Goal: Task Accomplishment & Management: Manage account settings

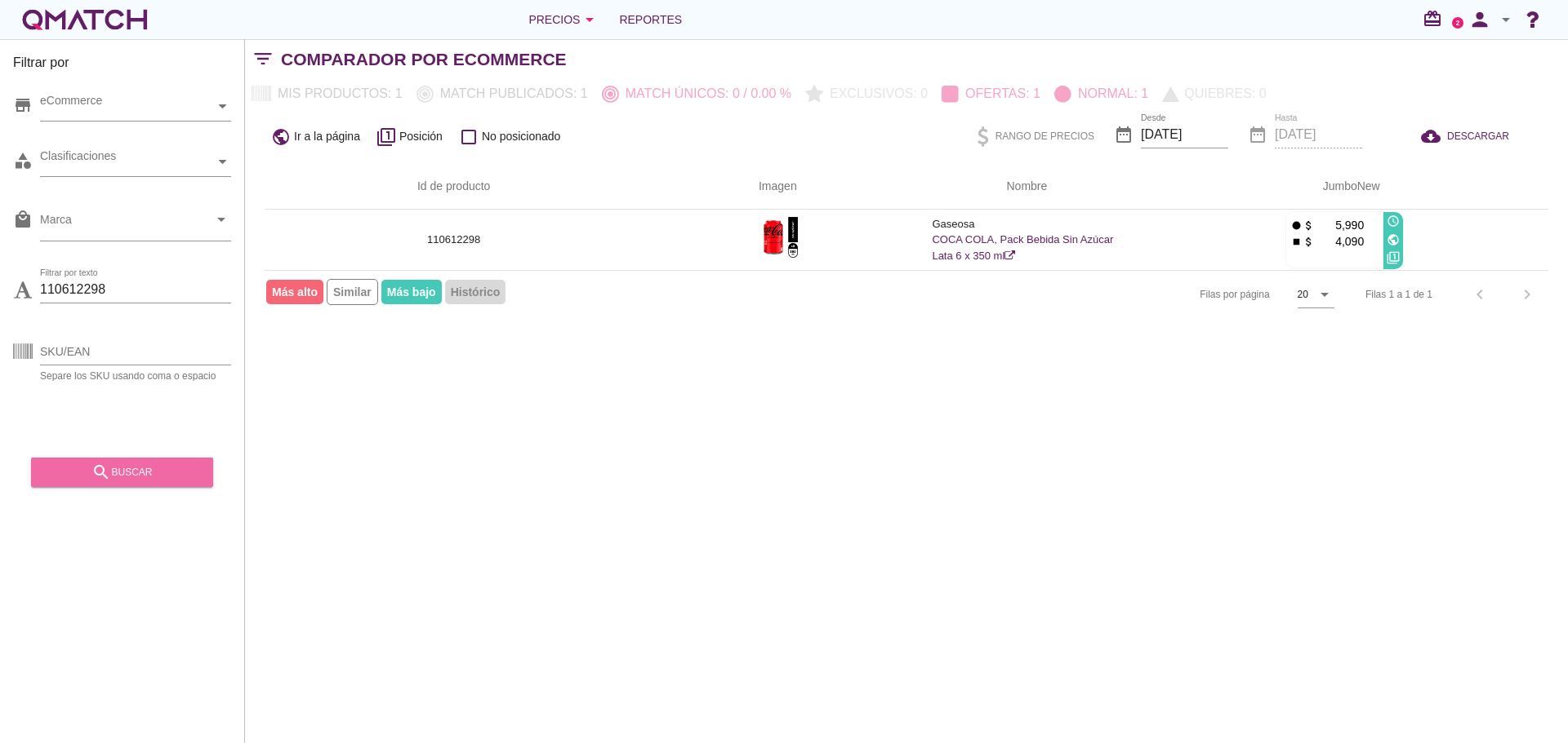
click at [162, 477] on div "search buscar" at bounding box center [122, 473] width 156 height 19
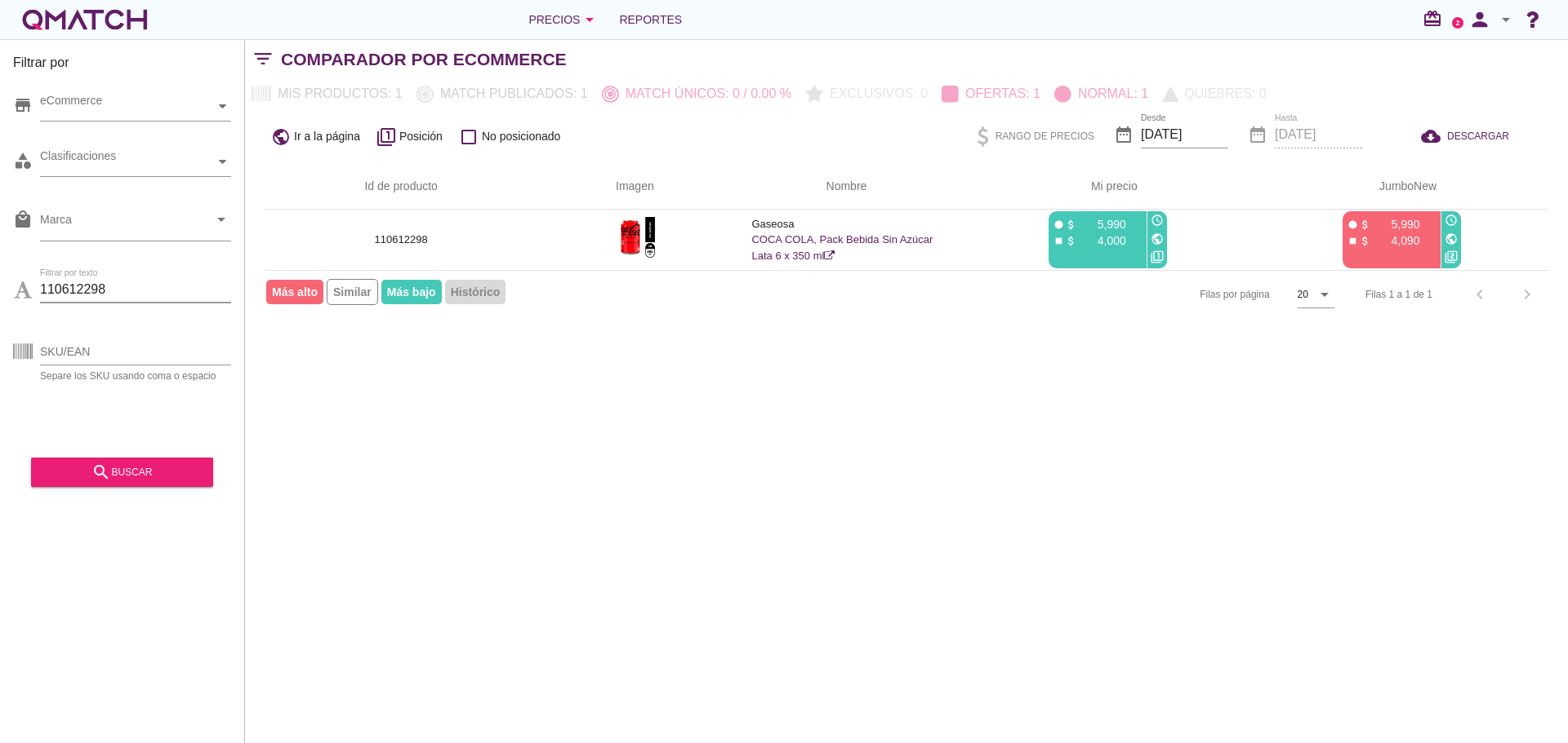
drag, startPoint x: 141, startPoint y: 291, endPoint x: 0, endPoint y: 293, distance: 141.0
click at [0, 291] on div "Filtrar por store eCommerce category Clasificaciones local_mall Marca arrow_dro…" at bounding box center [122, 391] width 245 height 704
click at [170, 471] on div "search buscar" at bounding box center [122, 473] width 156 height 19
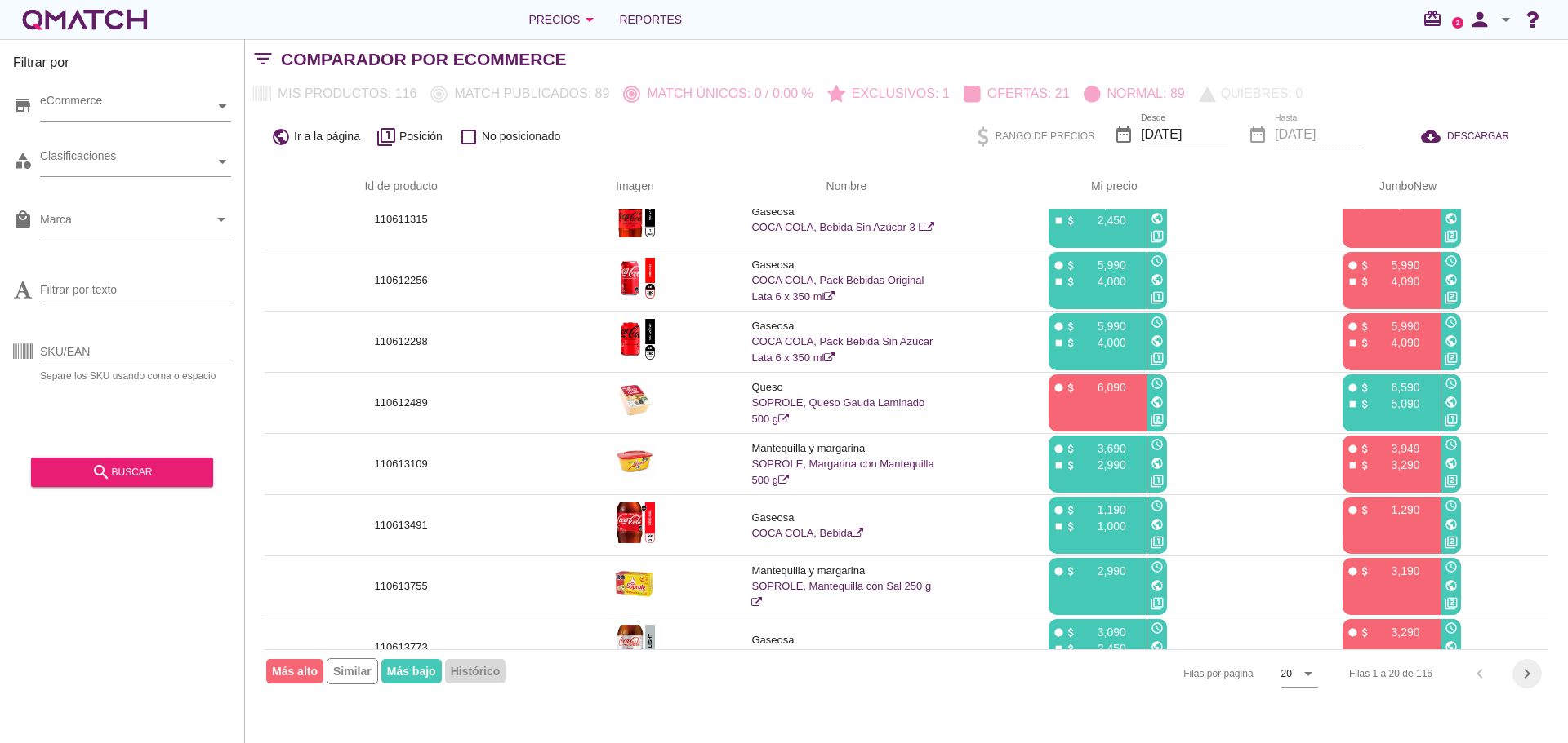
scroll to position [783, 0]
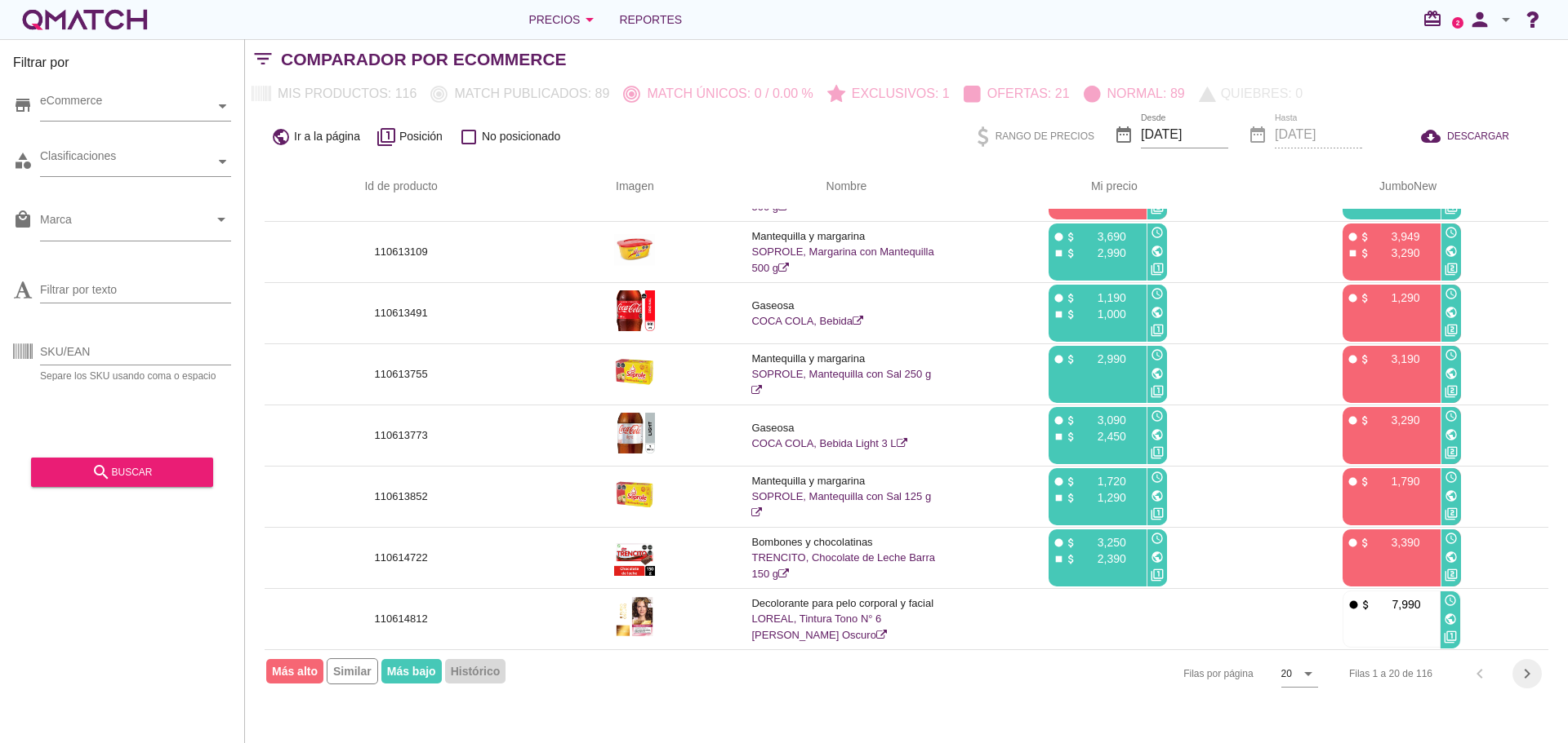
click at [1530, 678] on icon "chevron_right" at bounding box center [1527, 674] width 19 height 19
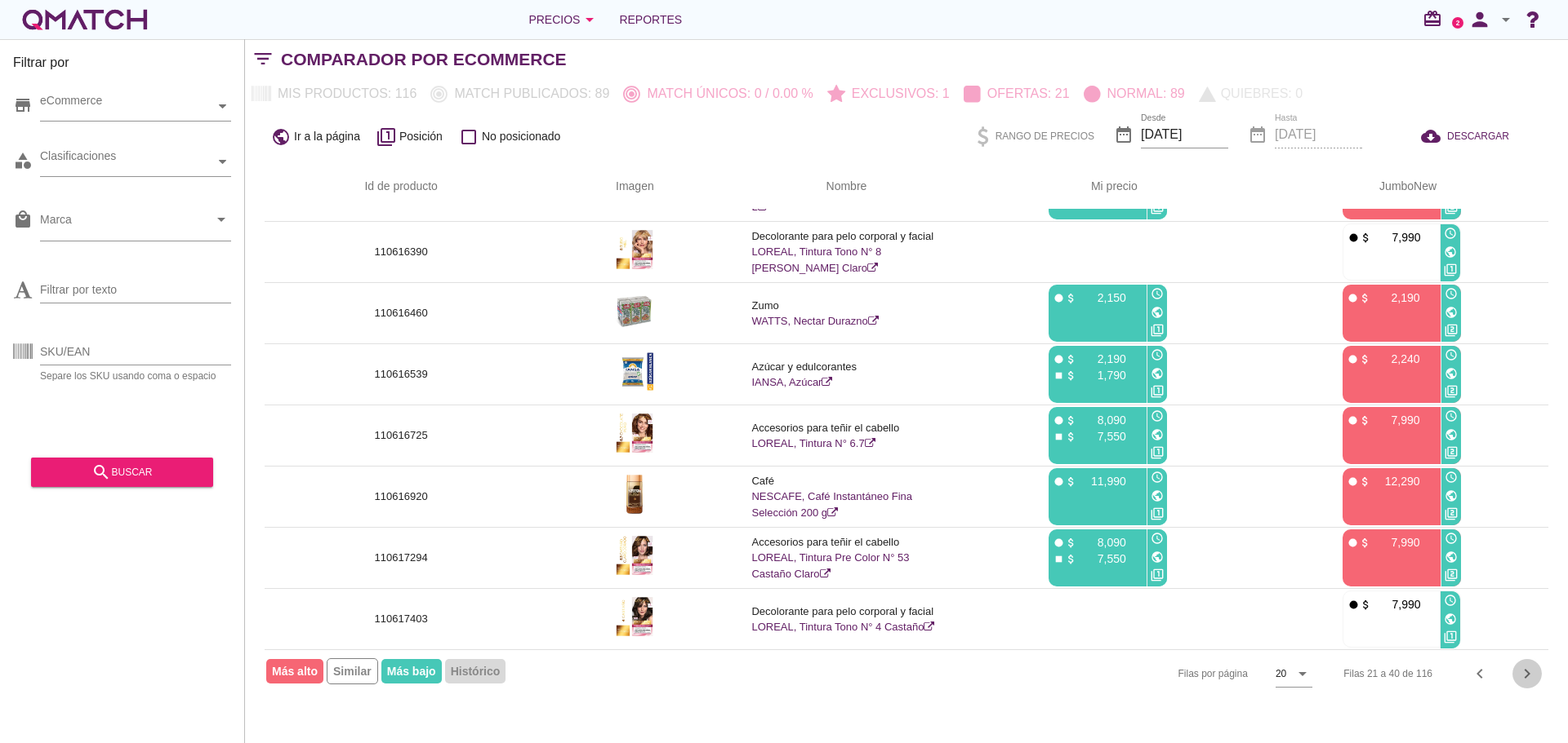
click at [1528, 675] on icon "chevron_right" at bounding box center [1527, 674] width 19 height 19
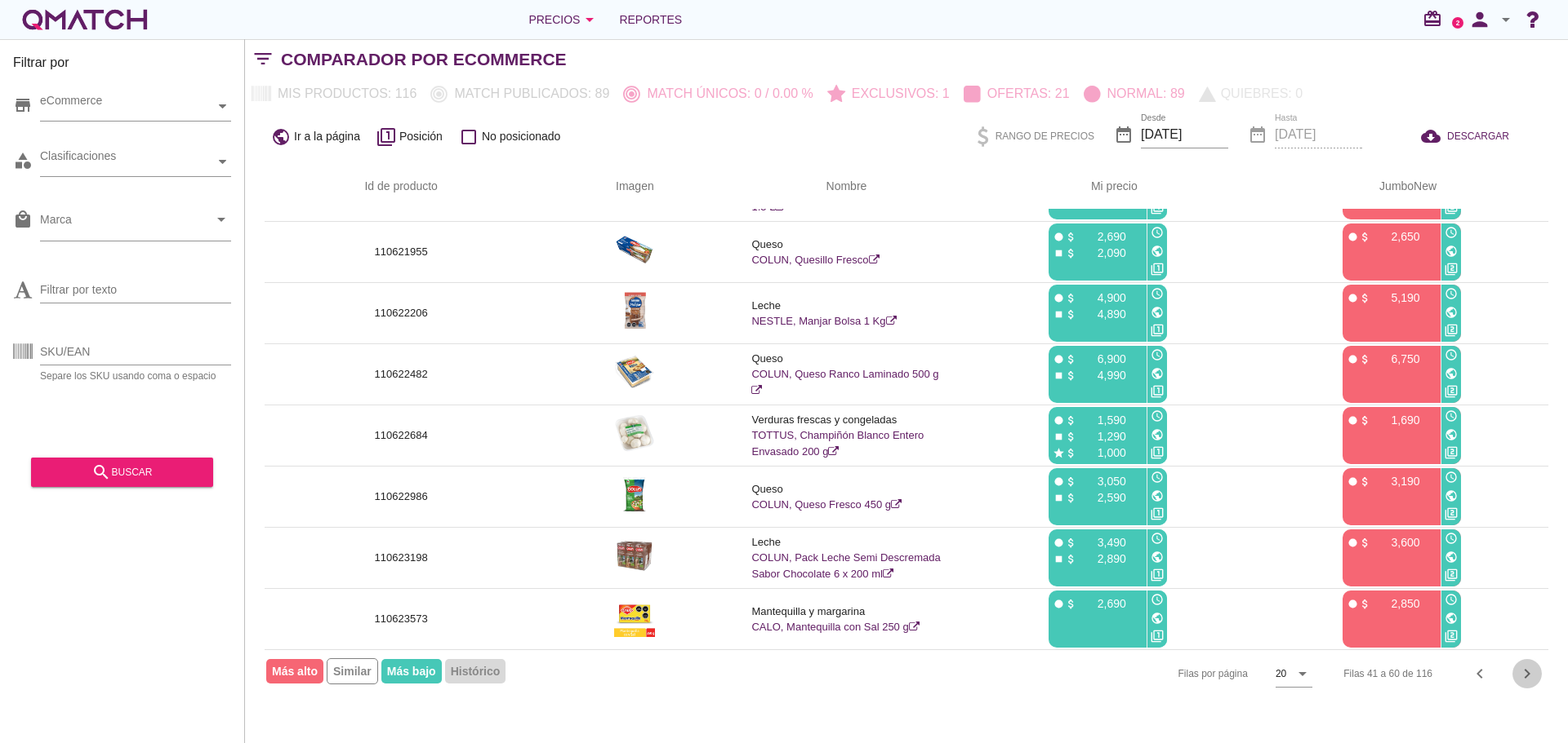
click at [1528, 673] on icon "chevron_right" at bounding box center [1527, 674] width 19 height 19
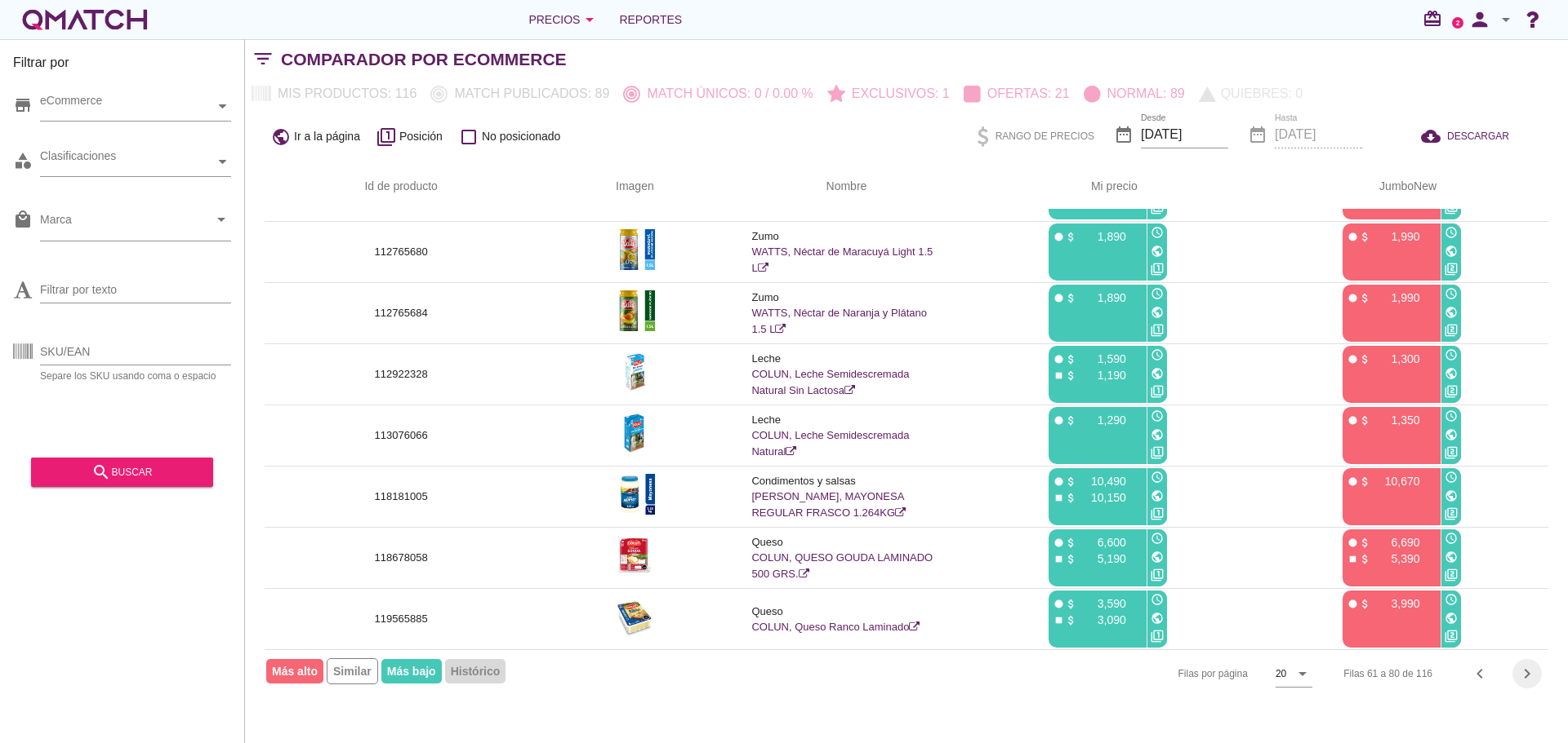
click at [1522, 678] on icon "chevron_right" at bounding box center [1527, 674] width 19 height 19
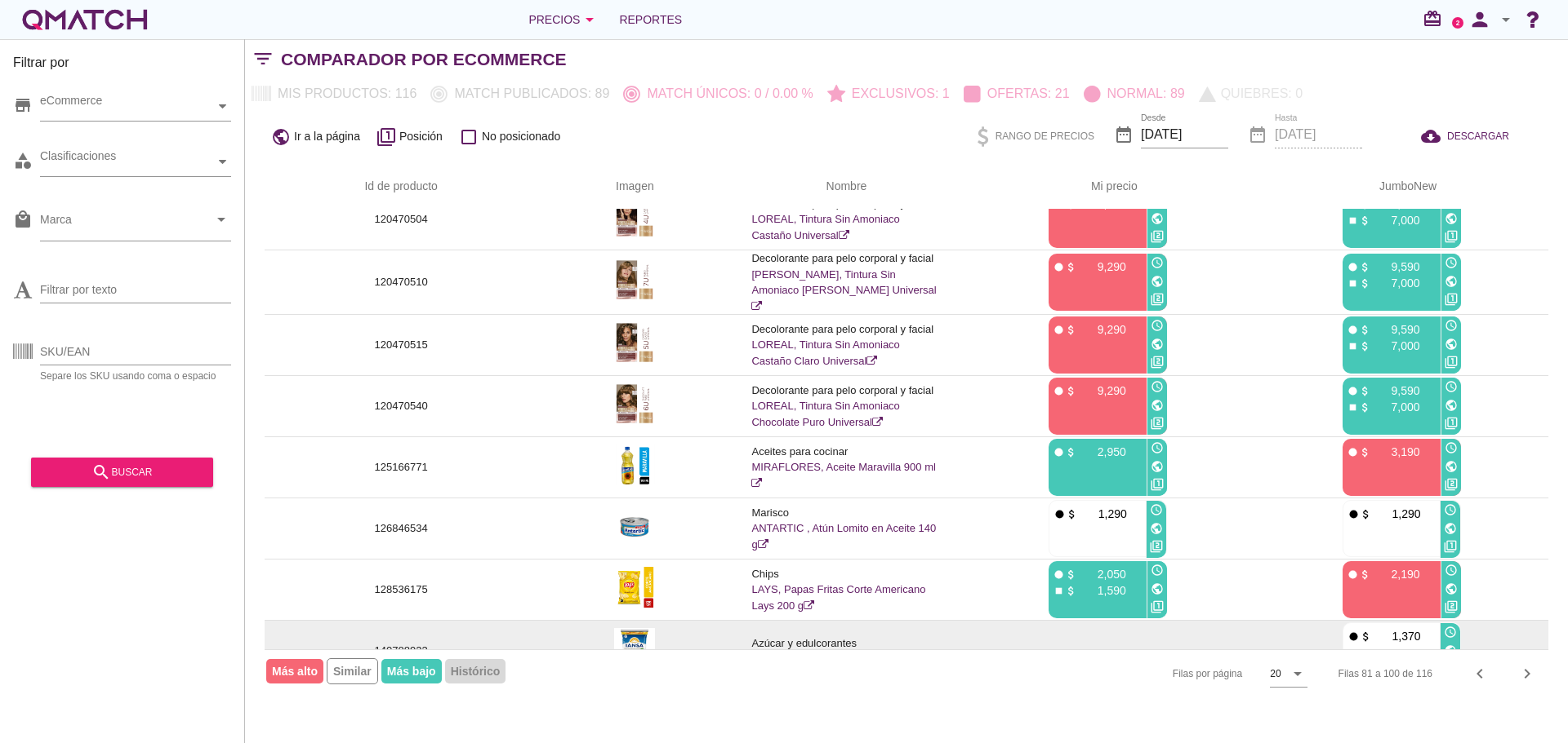
scroll to position [163, 0]
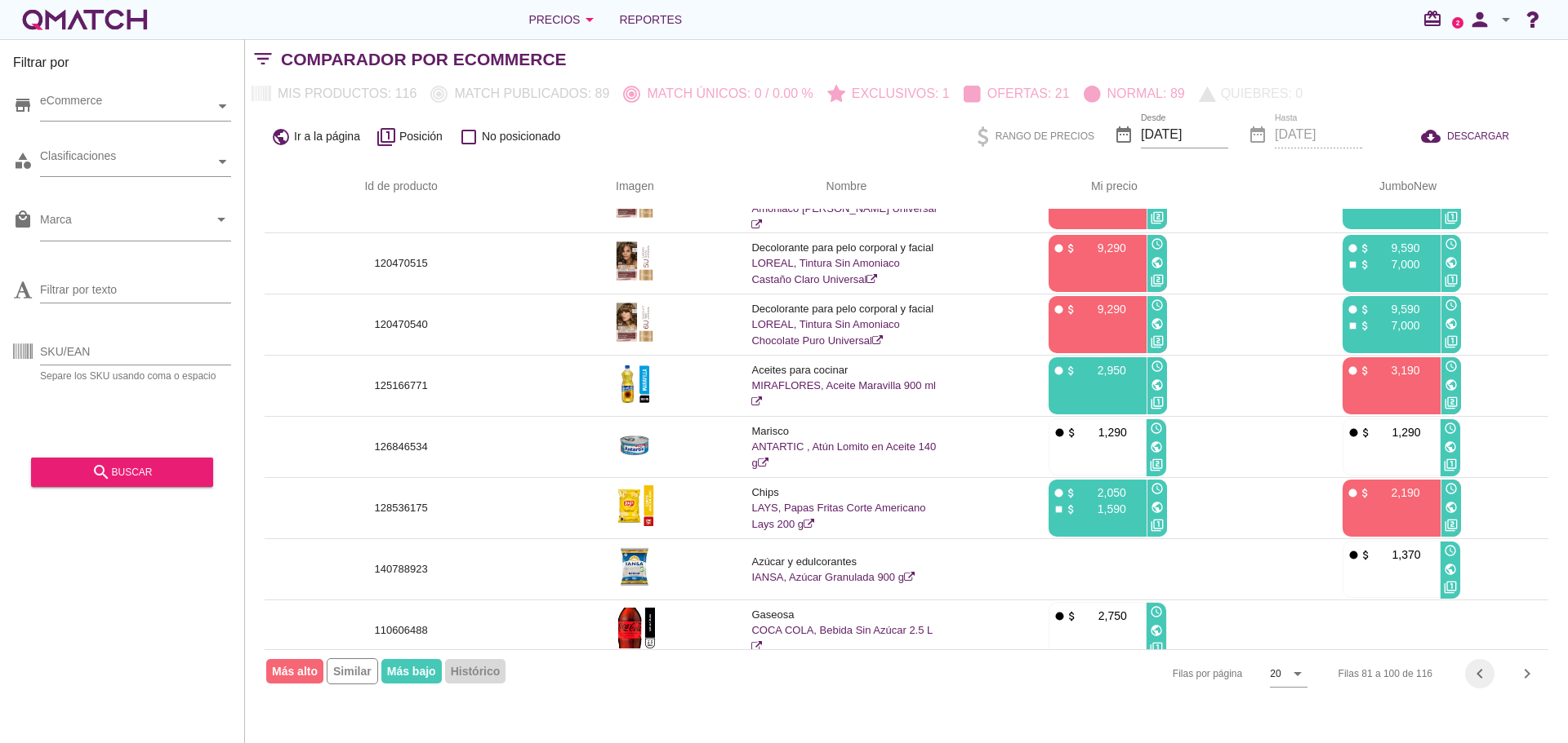
click at [1478, 673] on icon "chevron_left" at bounding box center [1480, 674] width 19 height 19
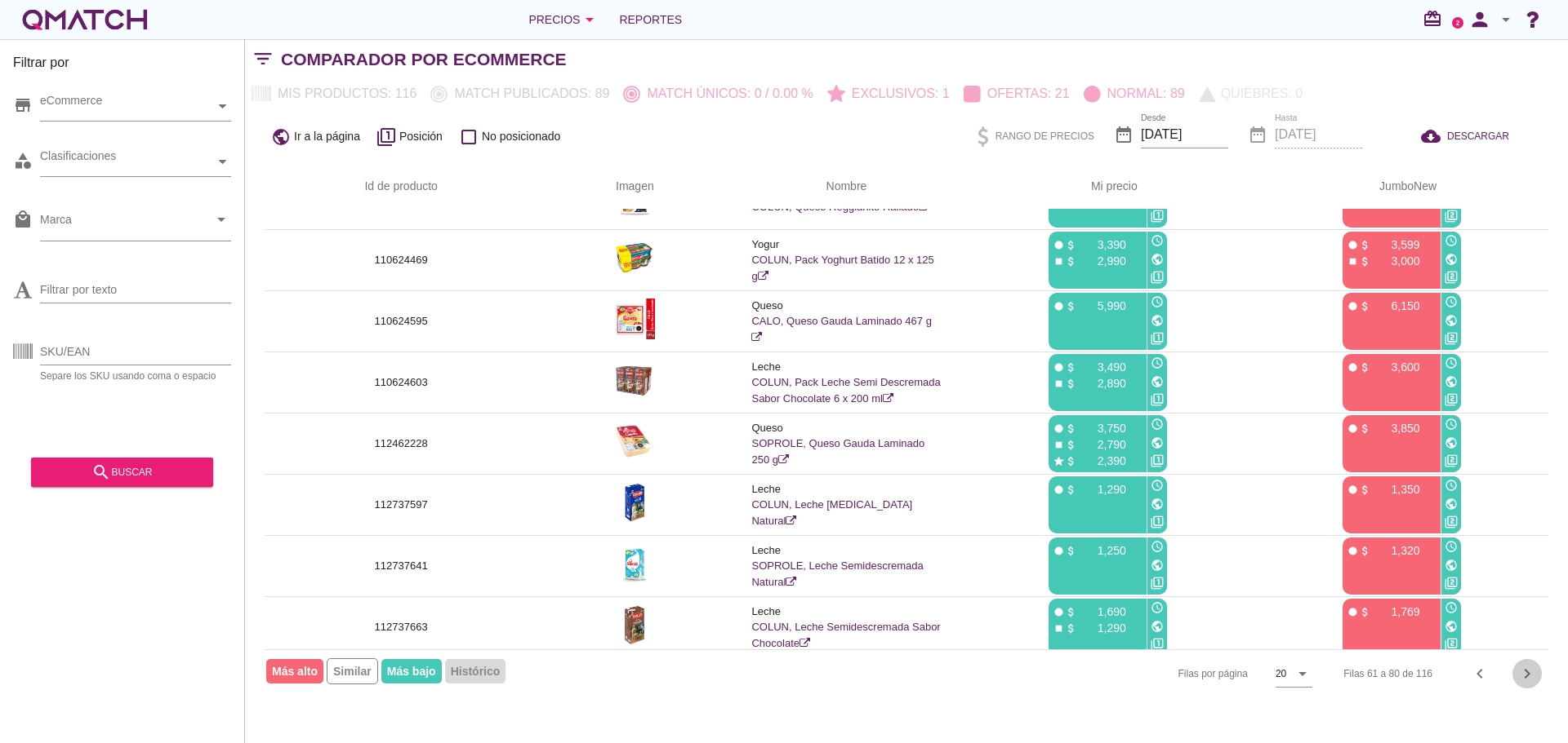
click at [1522, 675] on icon "chevron_right" at bounding box center [1527, 674] width 19 height 19
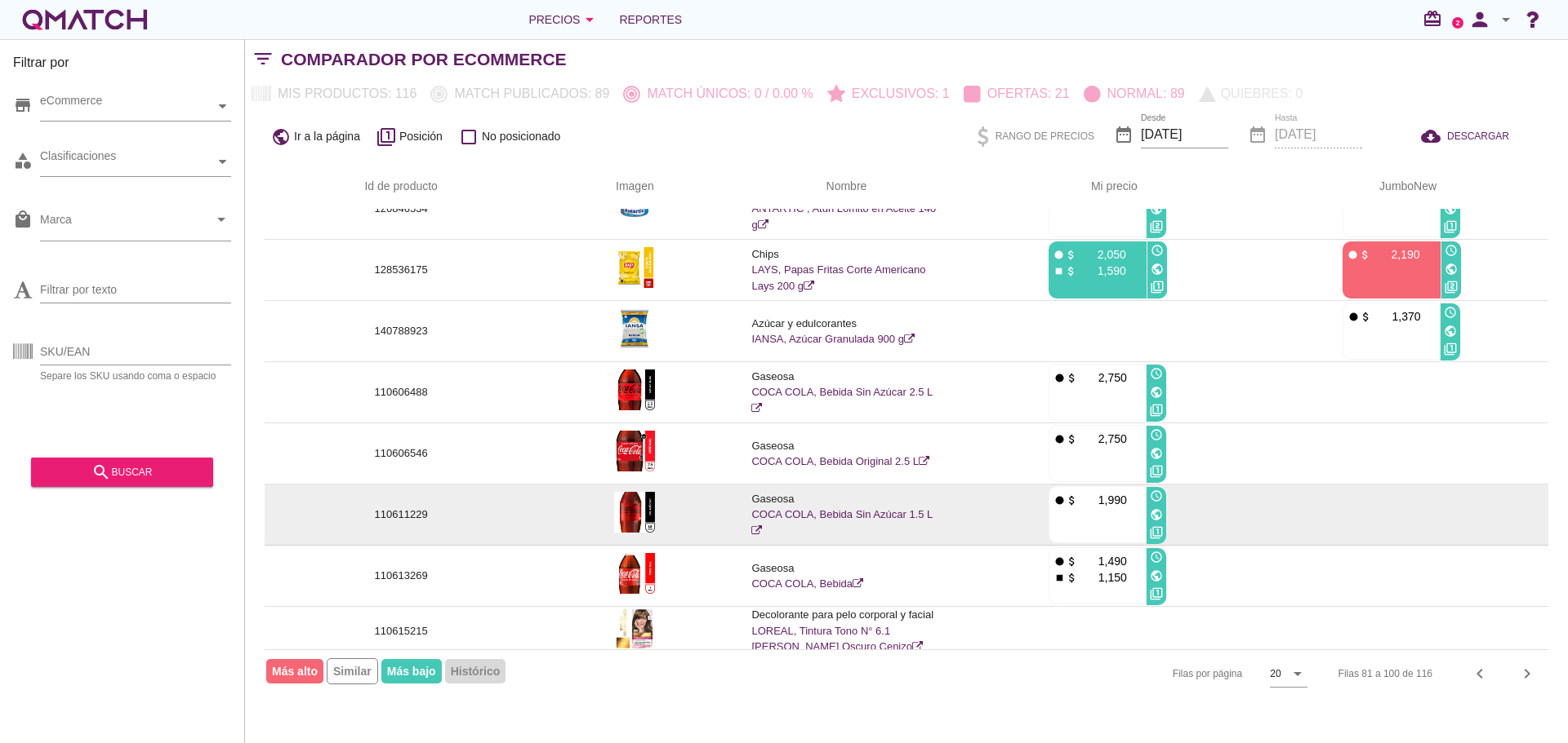
scroll to position [364, 0]
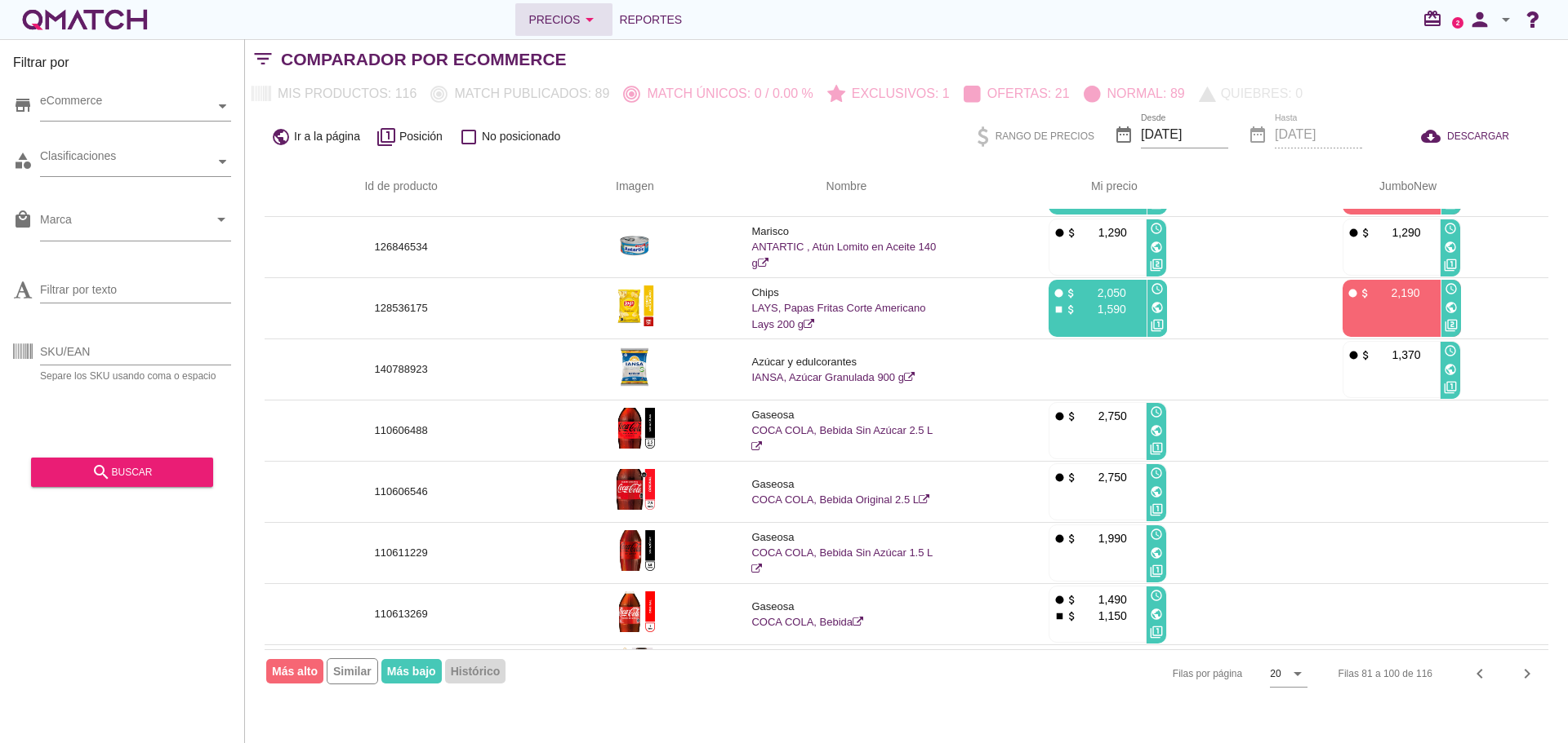
click at [564, 18] on div "Precios arrow_drop_down" at bounding box center [564, 19] width 71 height 19
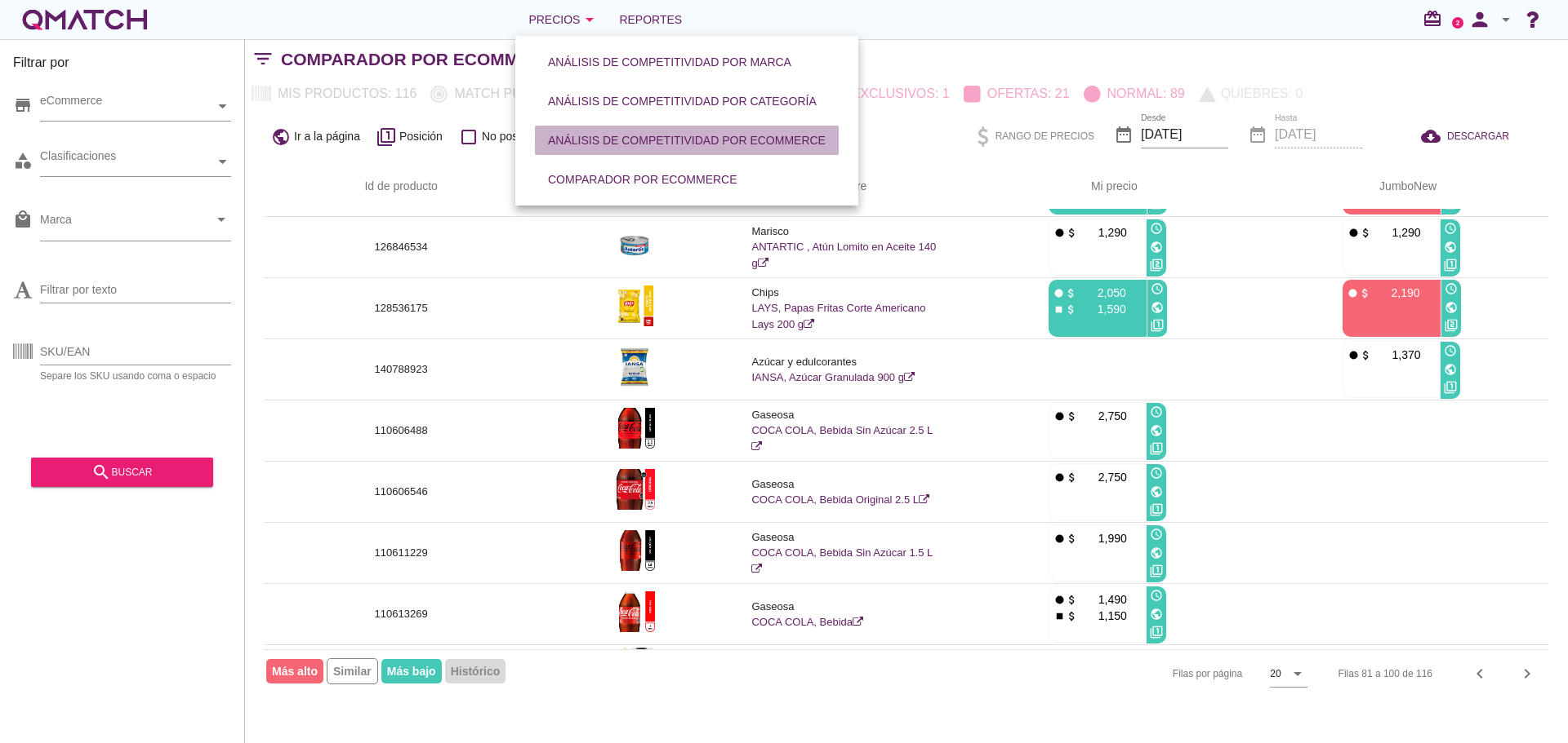
click at [683, 141] on div "Análisis de competitividad por eCommerce" at bounding box center [686, 140] width 277 height 17
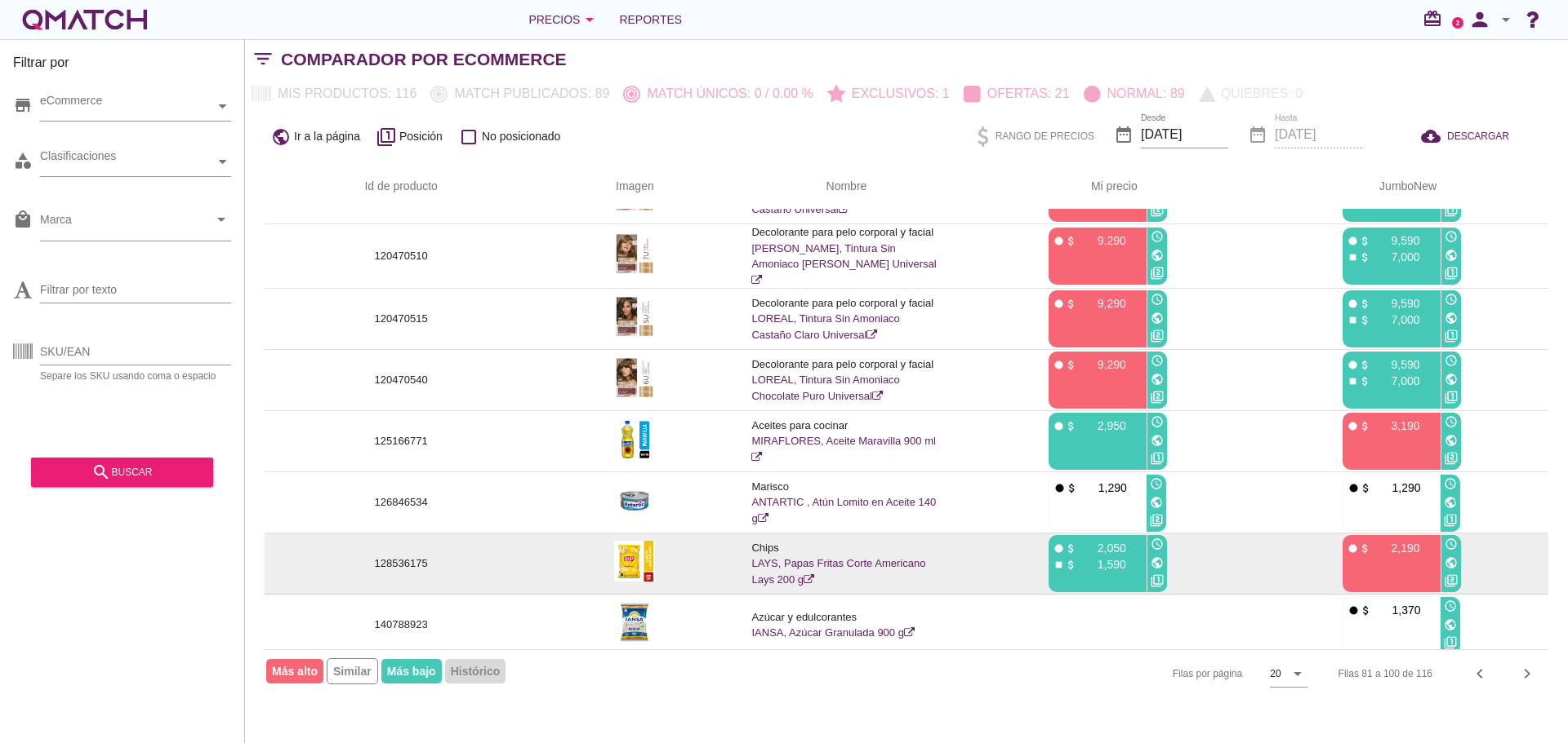
scroll to position [82, 0]
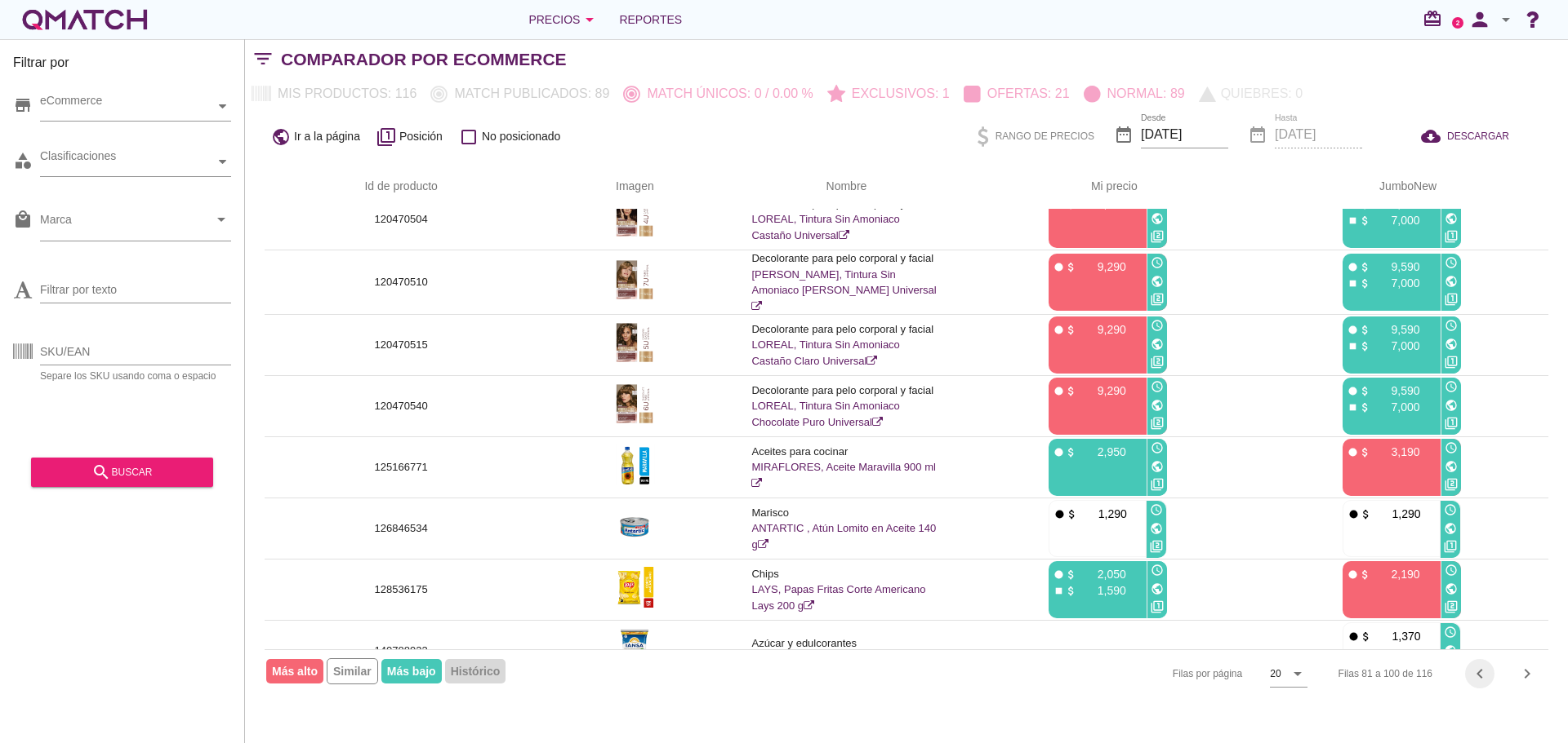
click at [1476, 679] on icon "chevron_left" at bounding box center [1480, 674] width 19 height 19
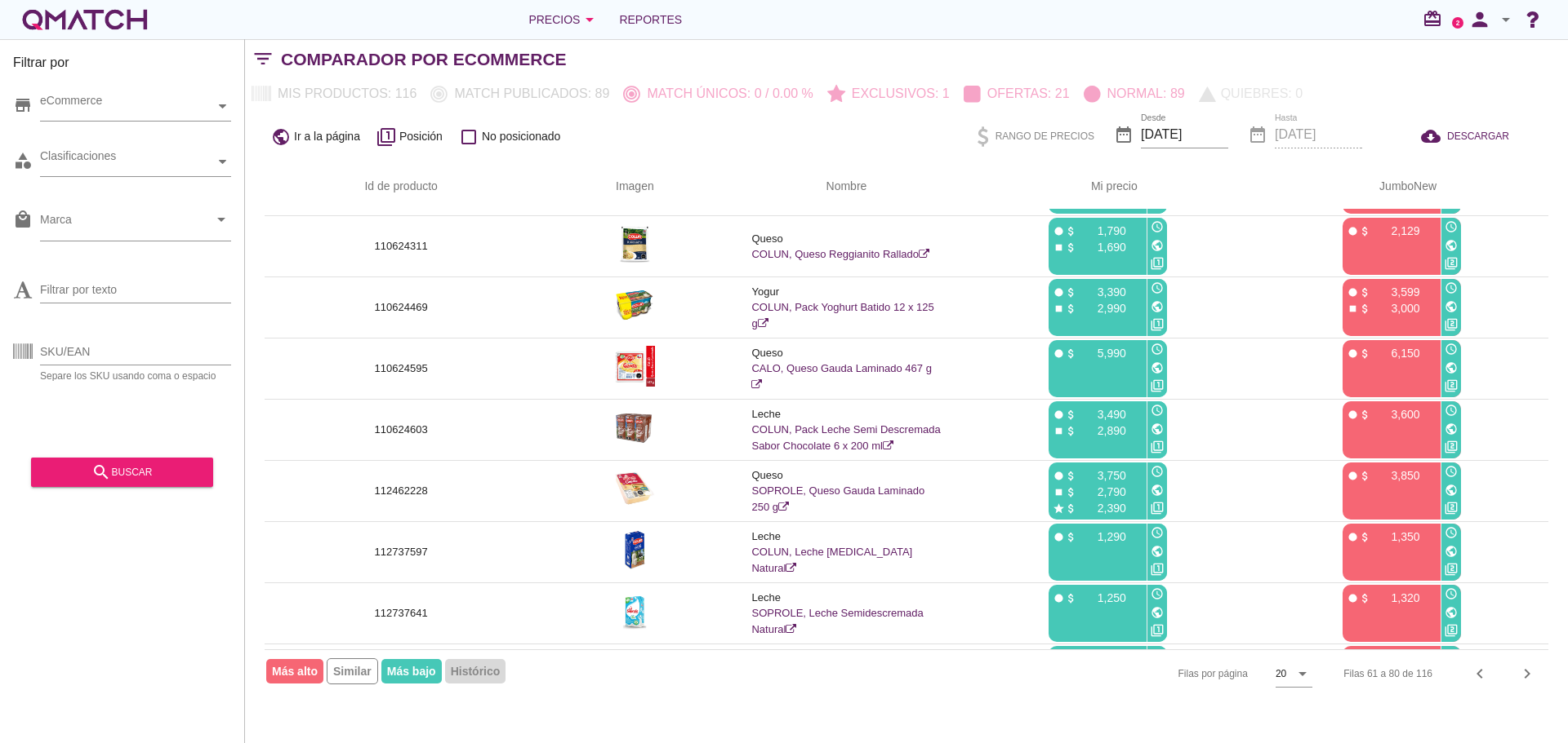
scroll to position [0, 0]
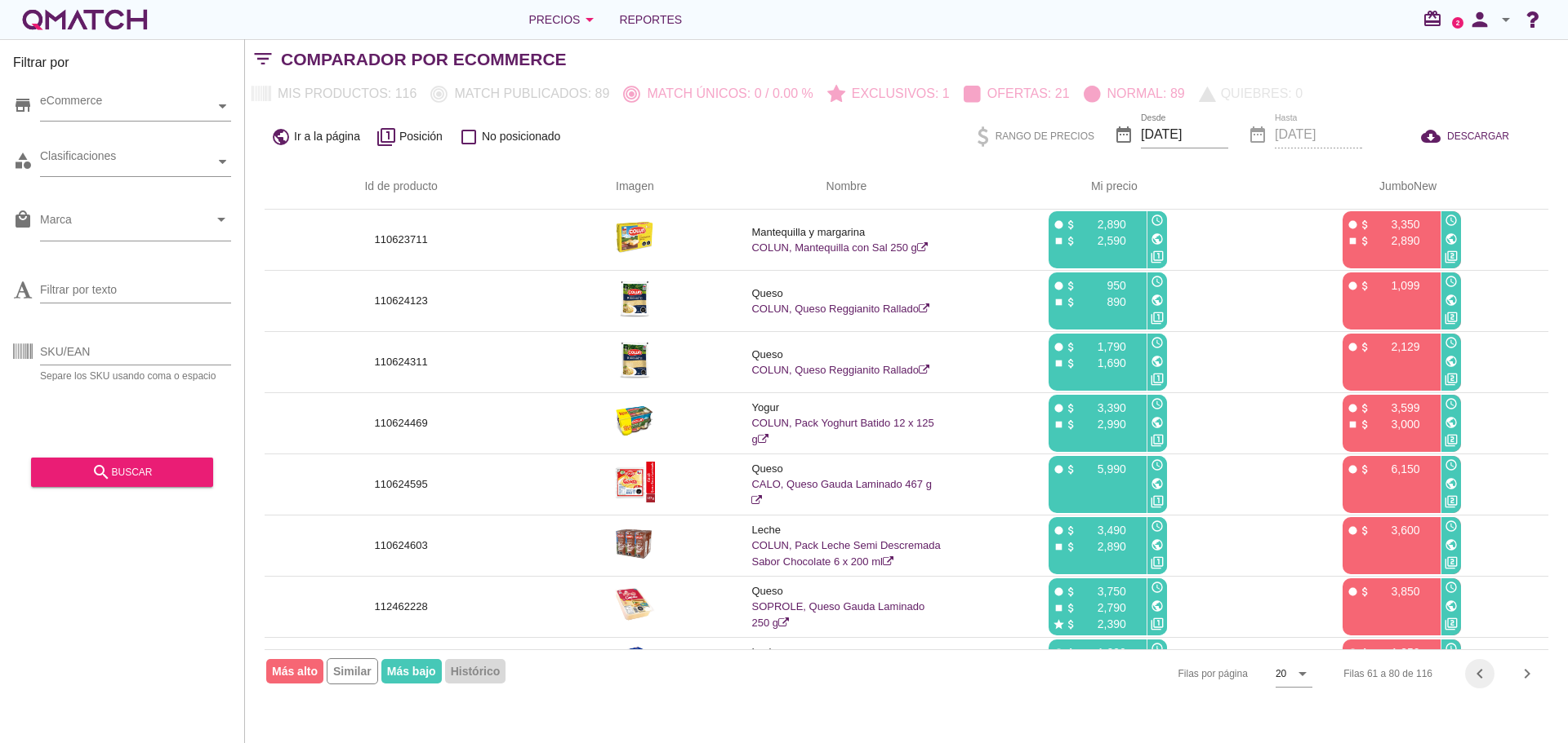
click at [1476, 674] on icon "chevron_left" at bounding box center [1480, 674] width 19 height 19
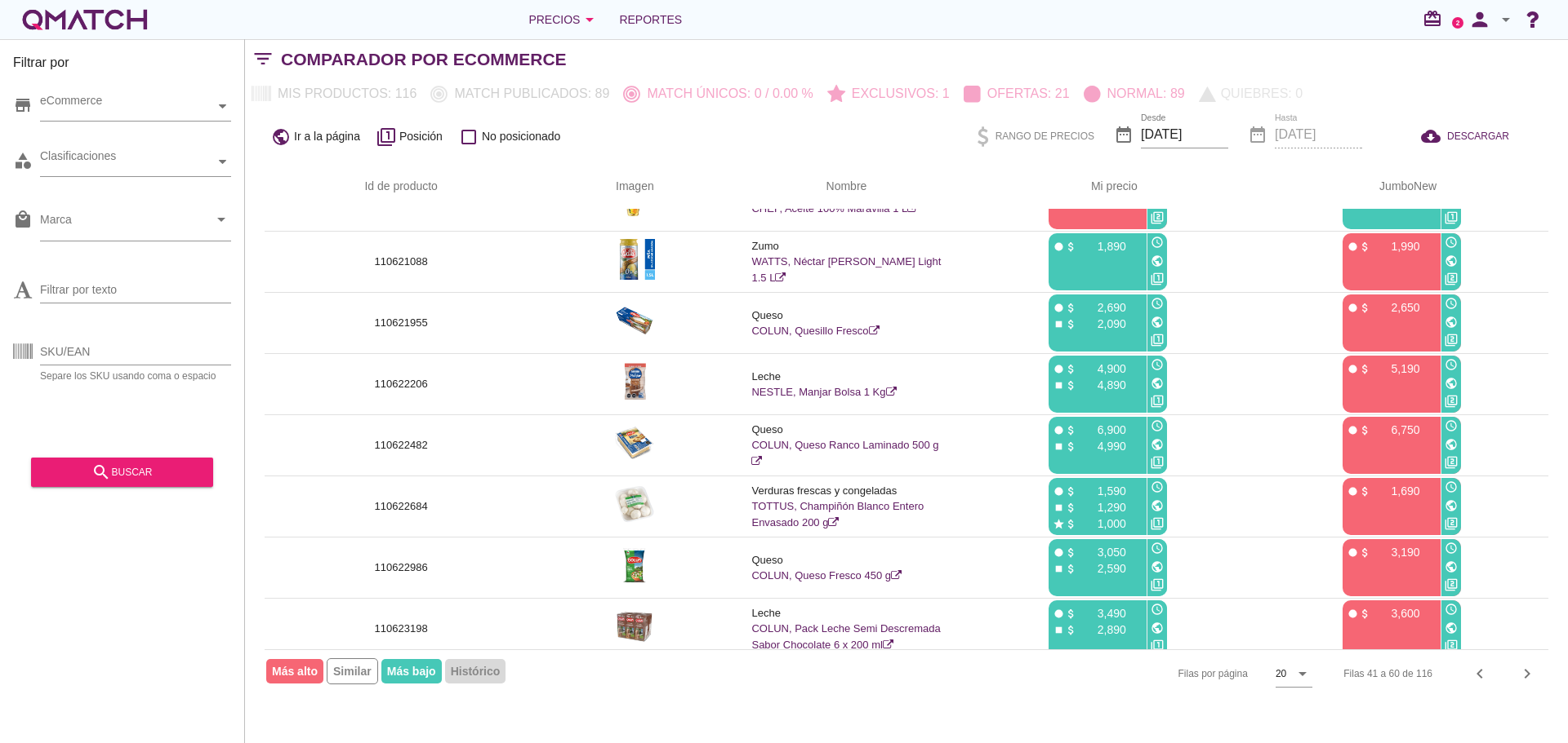
scroll to position [783, 0]
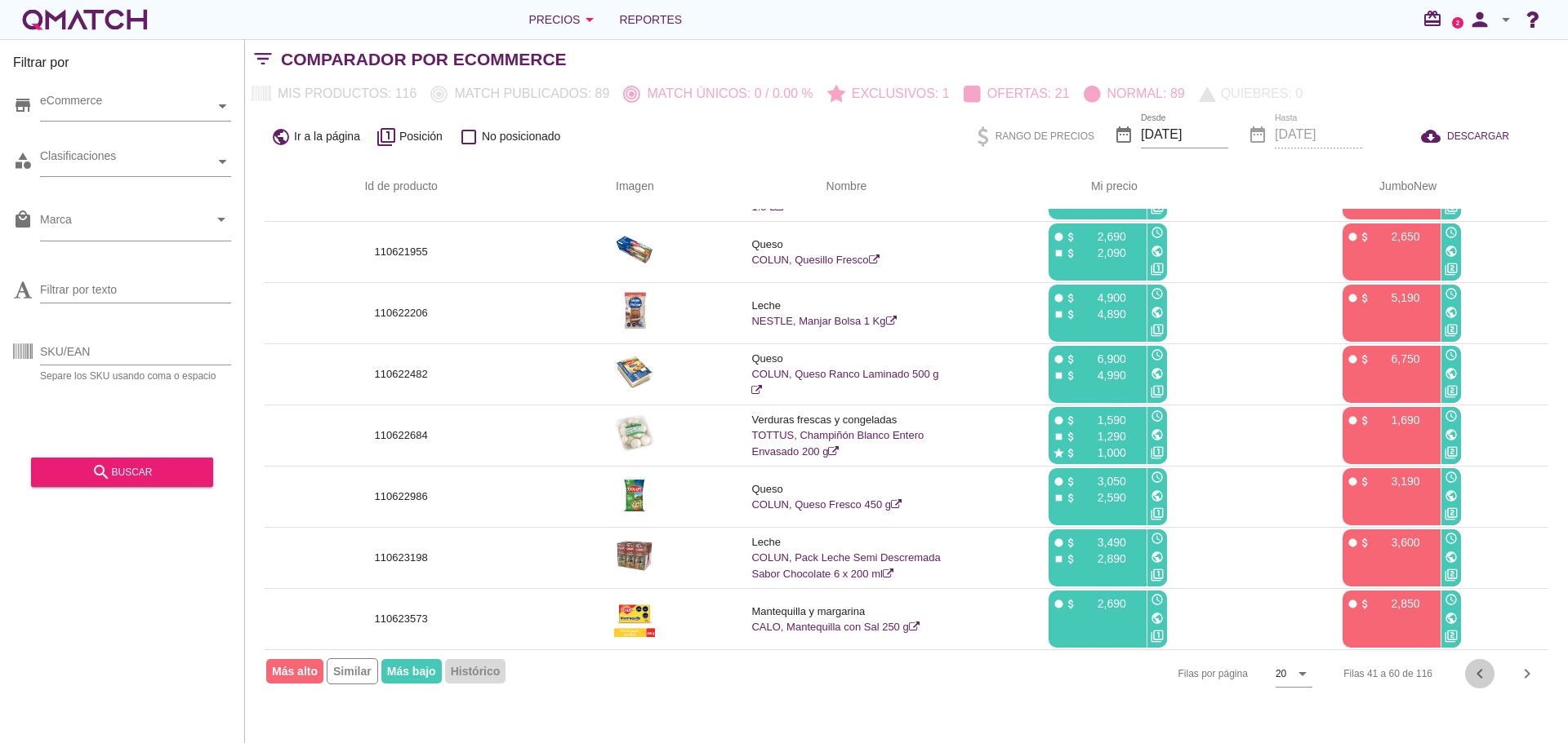
click at [1470, 679] on icon "chevron_left" at bounding box center [1480, 674] width 19 height 19
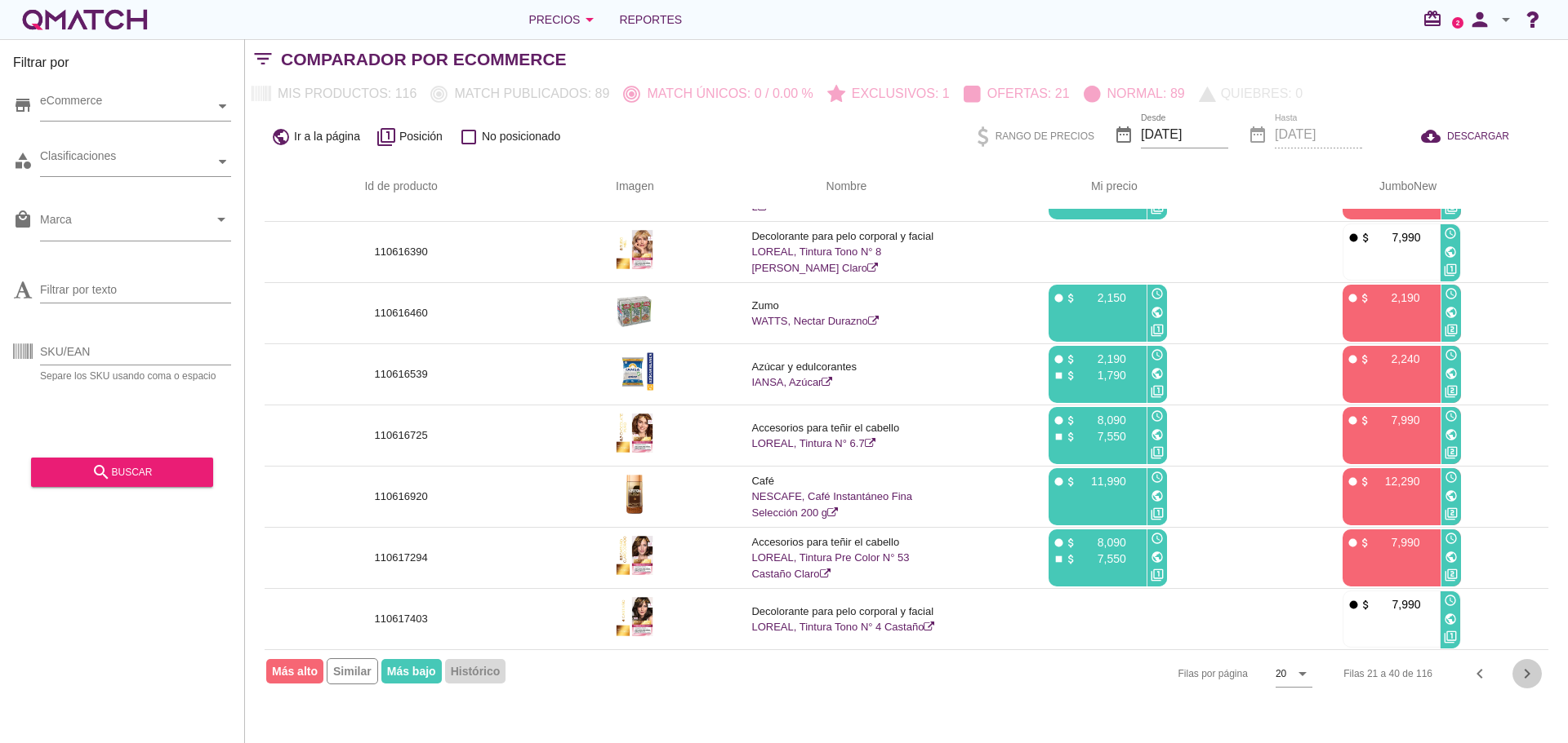
click at [1526, 674] on icon "chevron_right" at bounding box center [1527, 674] width 19 height 19
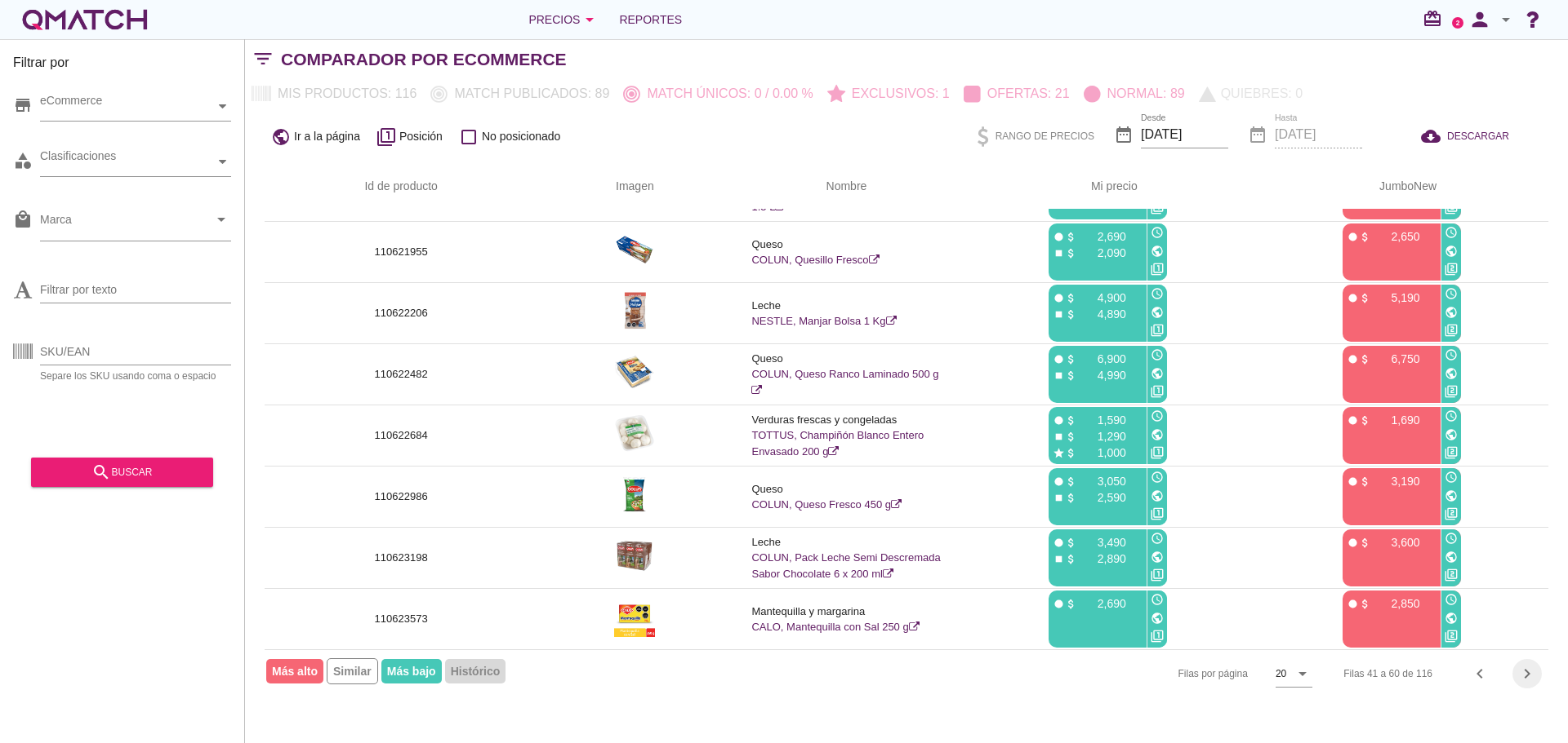
click at [1526, 674] on icon "chevron_right" at bounding box center [1527, 674] width 19 height 19
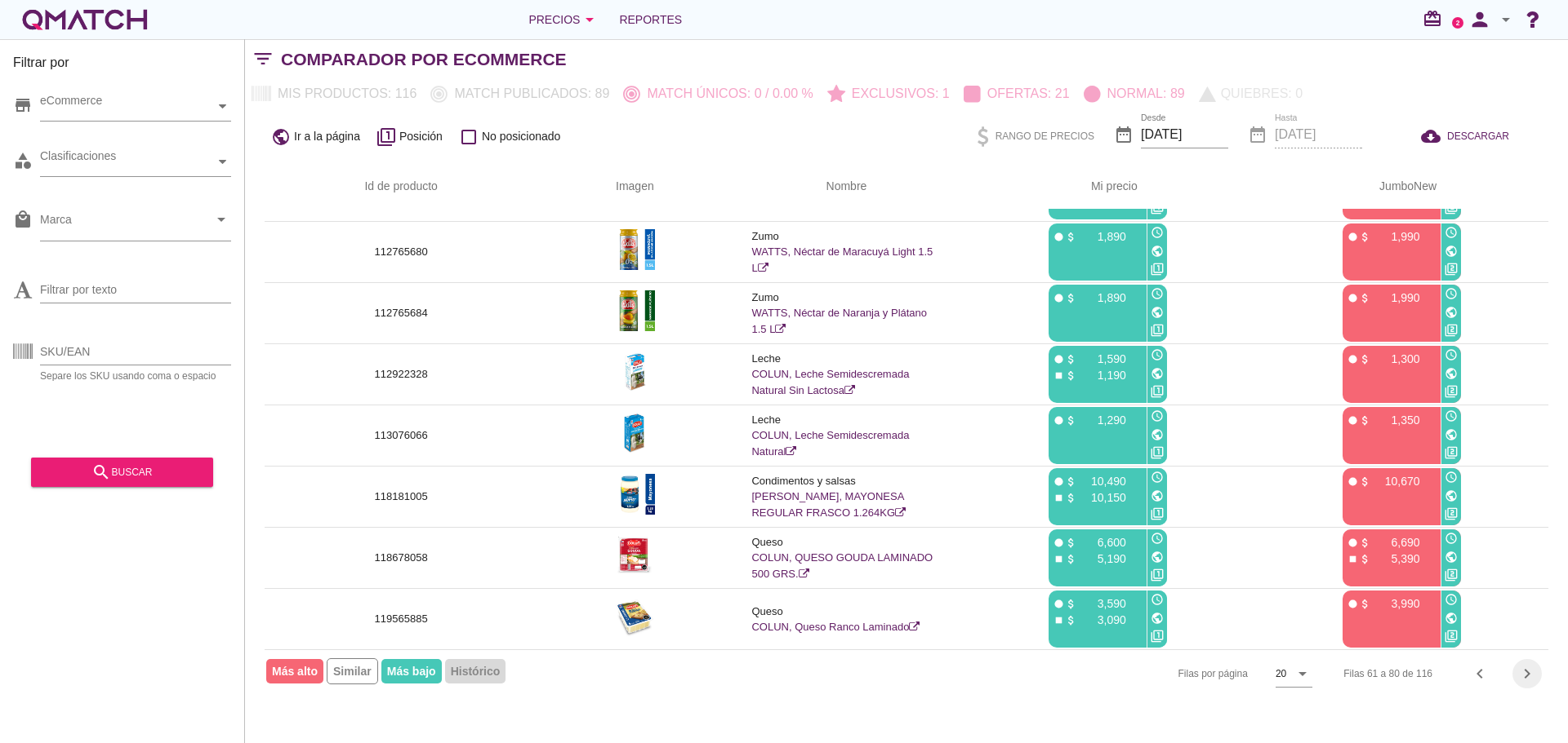
click at [1528, 674] on icon "chevron_right" at bounding box center [1527, 674] width 19 height 19
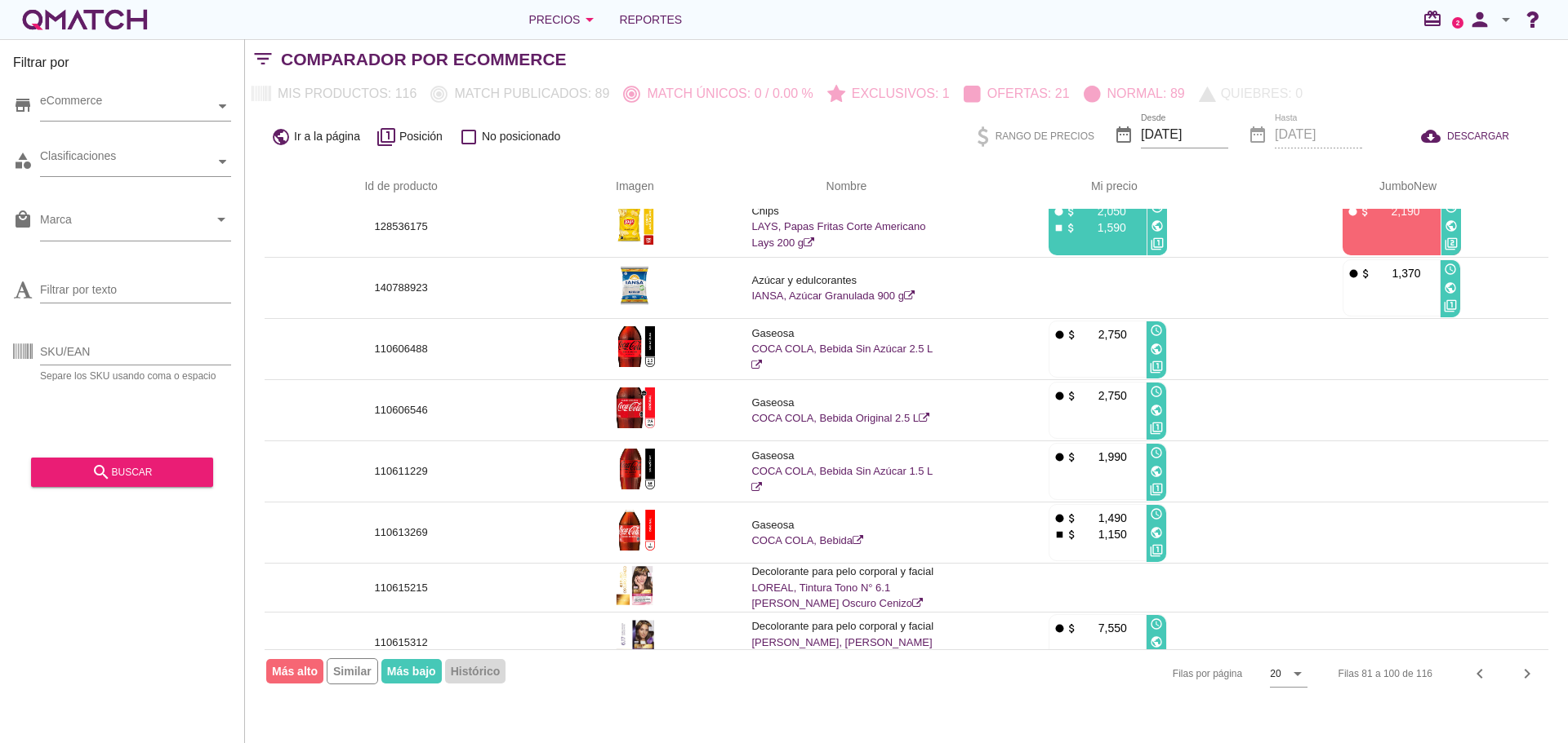
scroll to position [364, 0]
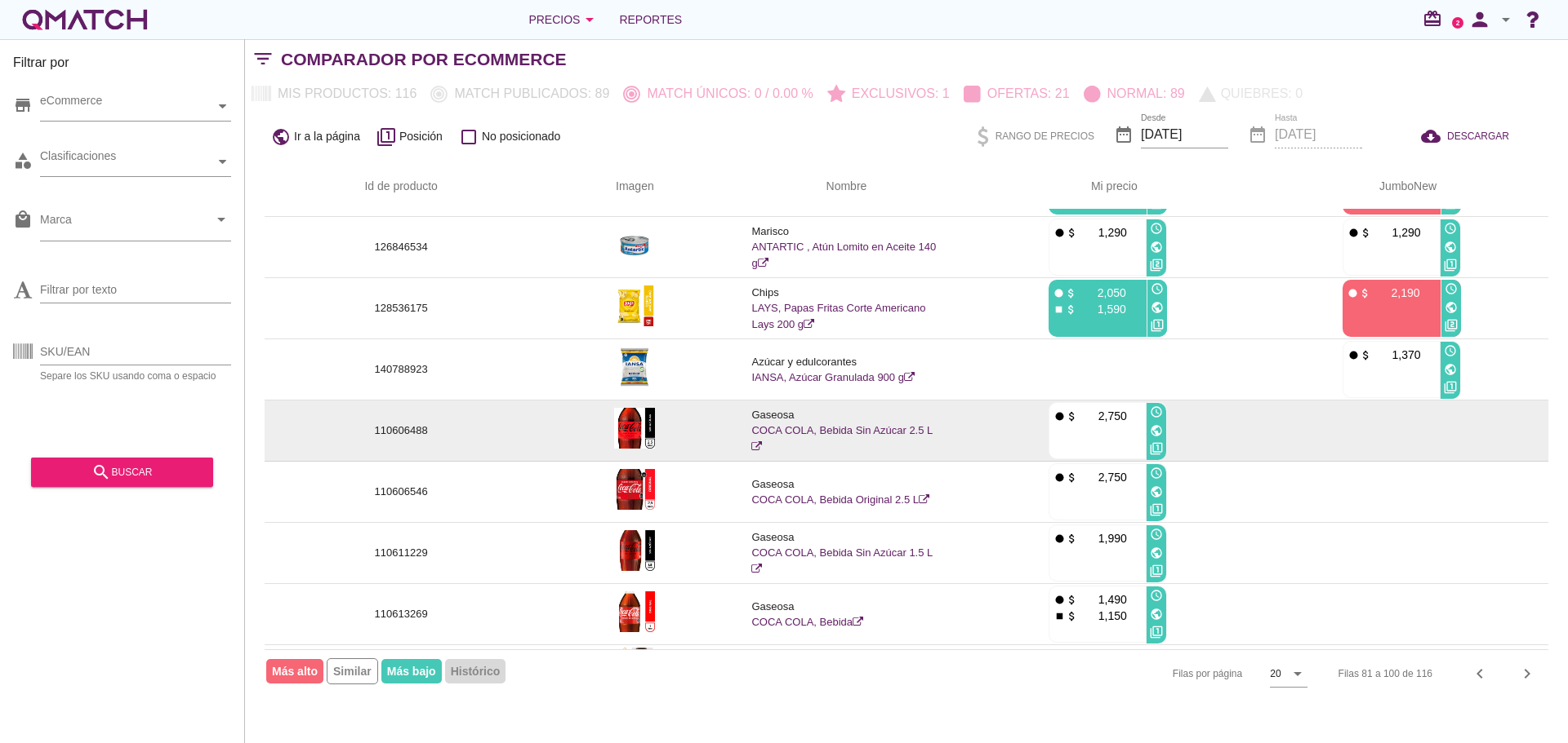
click at [888, 427] on link "COCA COLA, Bebida Sin Azúcar 2.5 L" at bounding box center [842, 438] width 181 height 28
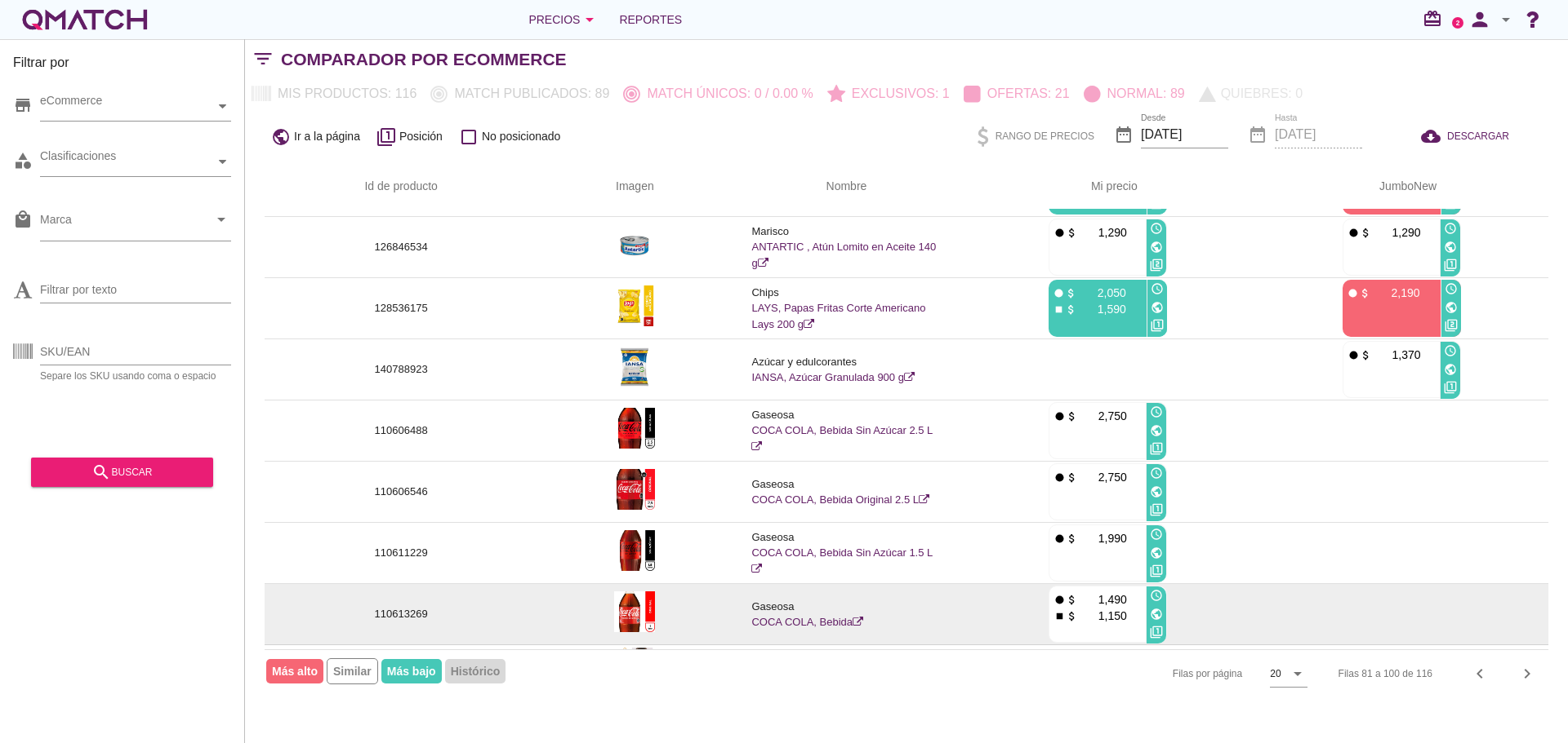
click at [640, 603] on img at bounding box center [634, 612] width 41 height 40
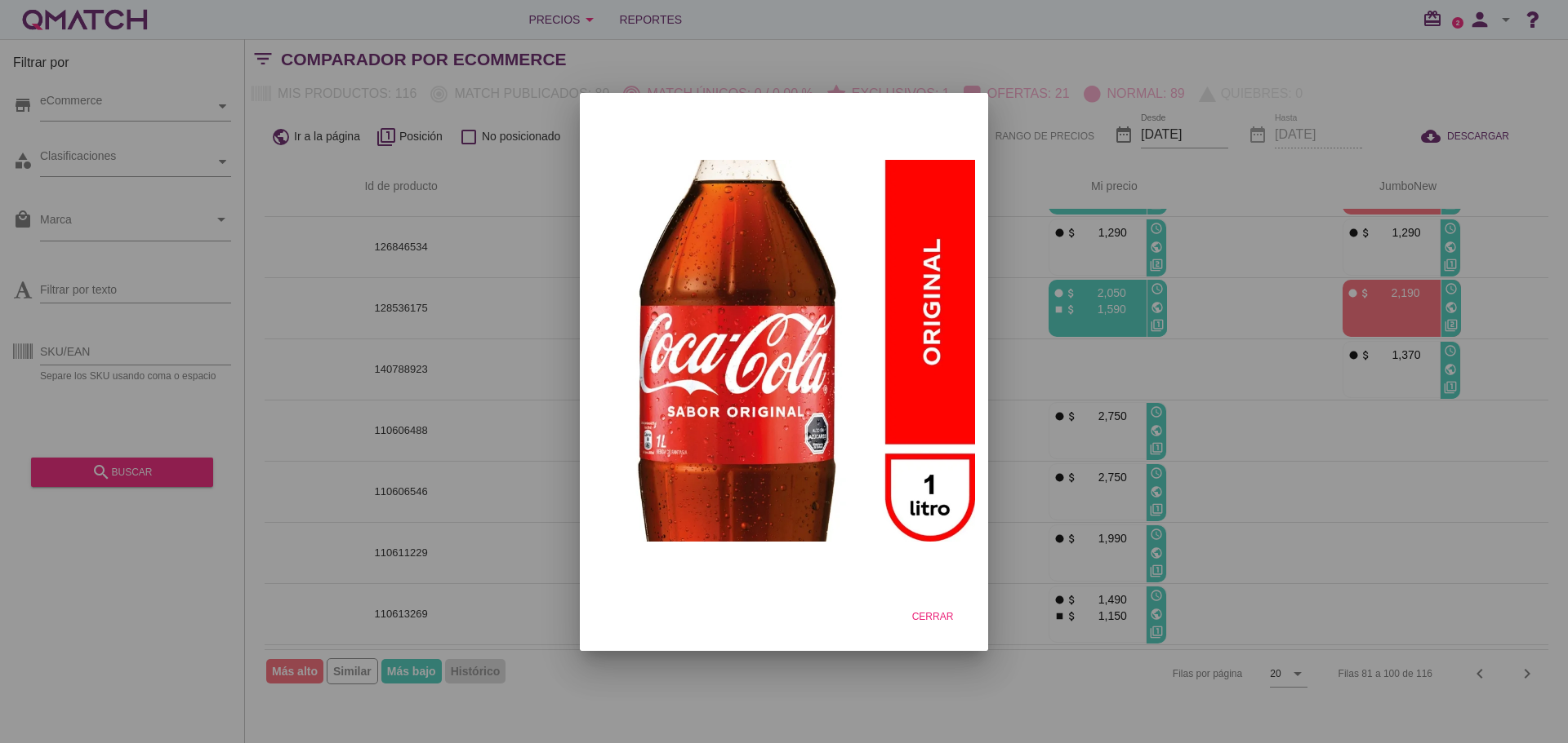
click at [531, 538] on div at bounding box center [784, 372] width 1568 height 743
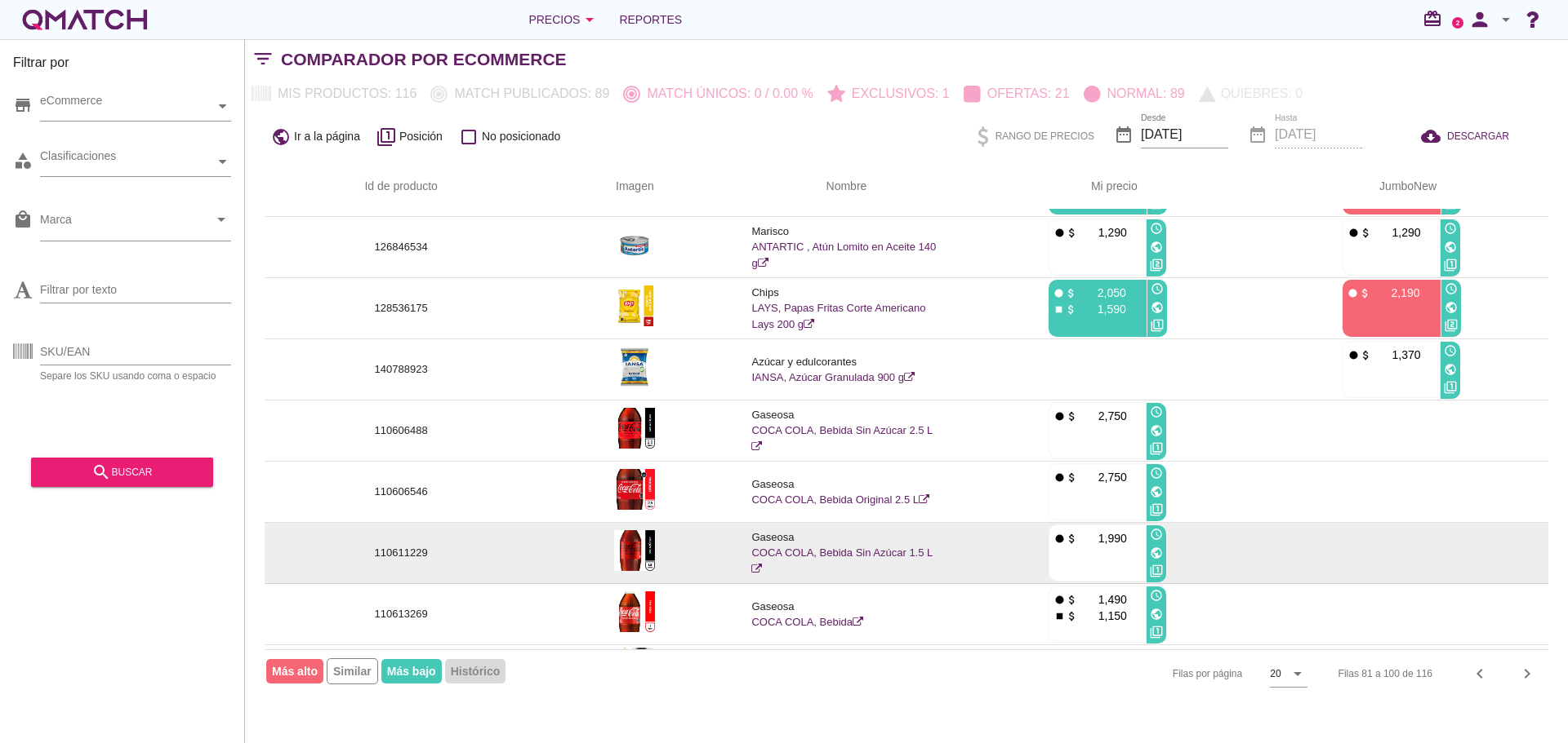
click at [648, 545] on img at bounding box center [634, 551] width 41 height 40
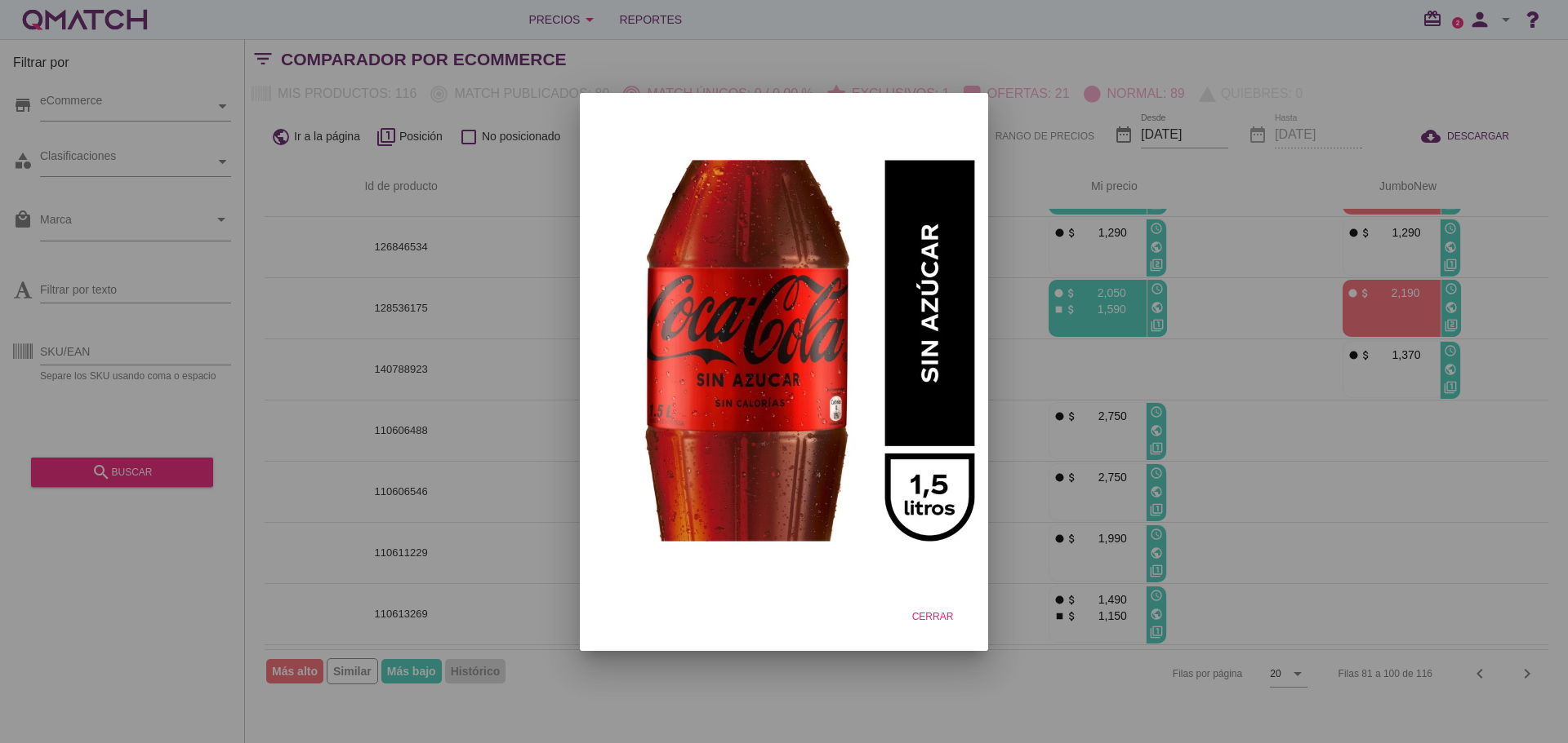
click at [529, 460] on div at bounding box center [784, 372] width 1568 height 743
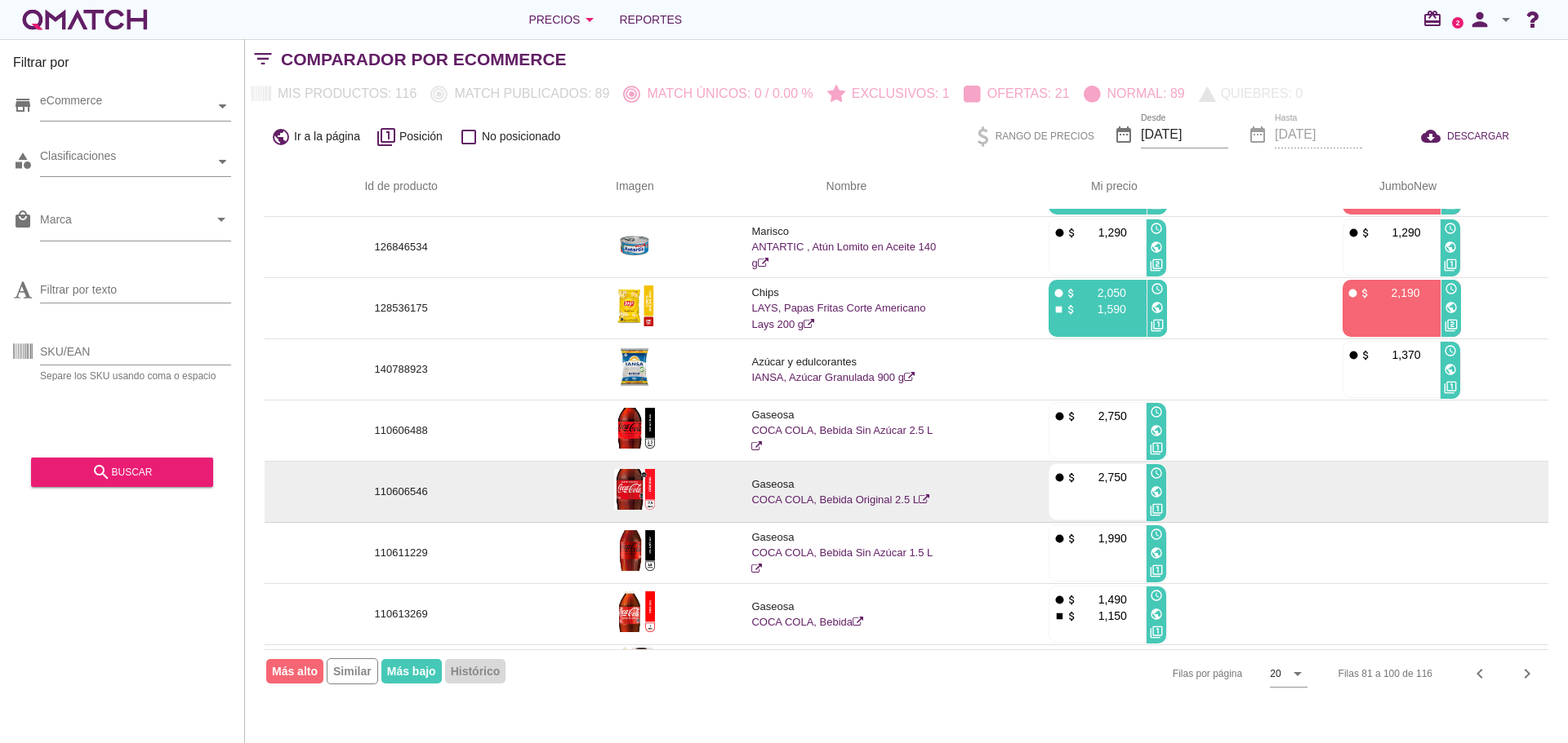
click at [642, 490] on img at bounding box center [634, 489] width 41 height 40
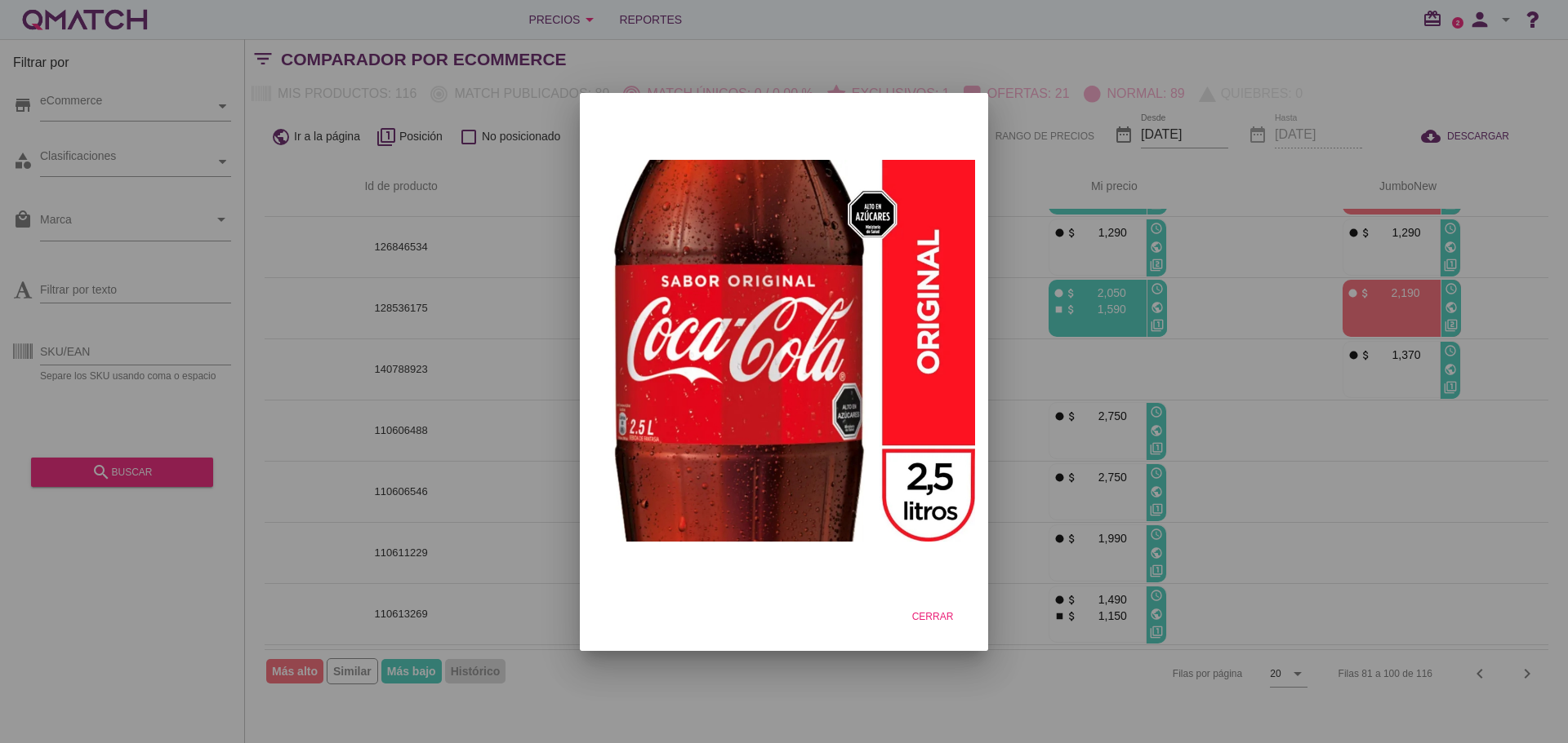
click at [511, 399] on div at bounding box center [784, 372] width 1568 height 743
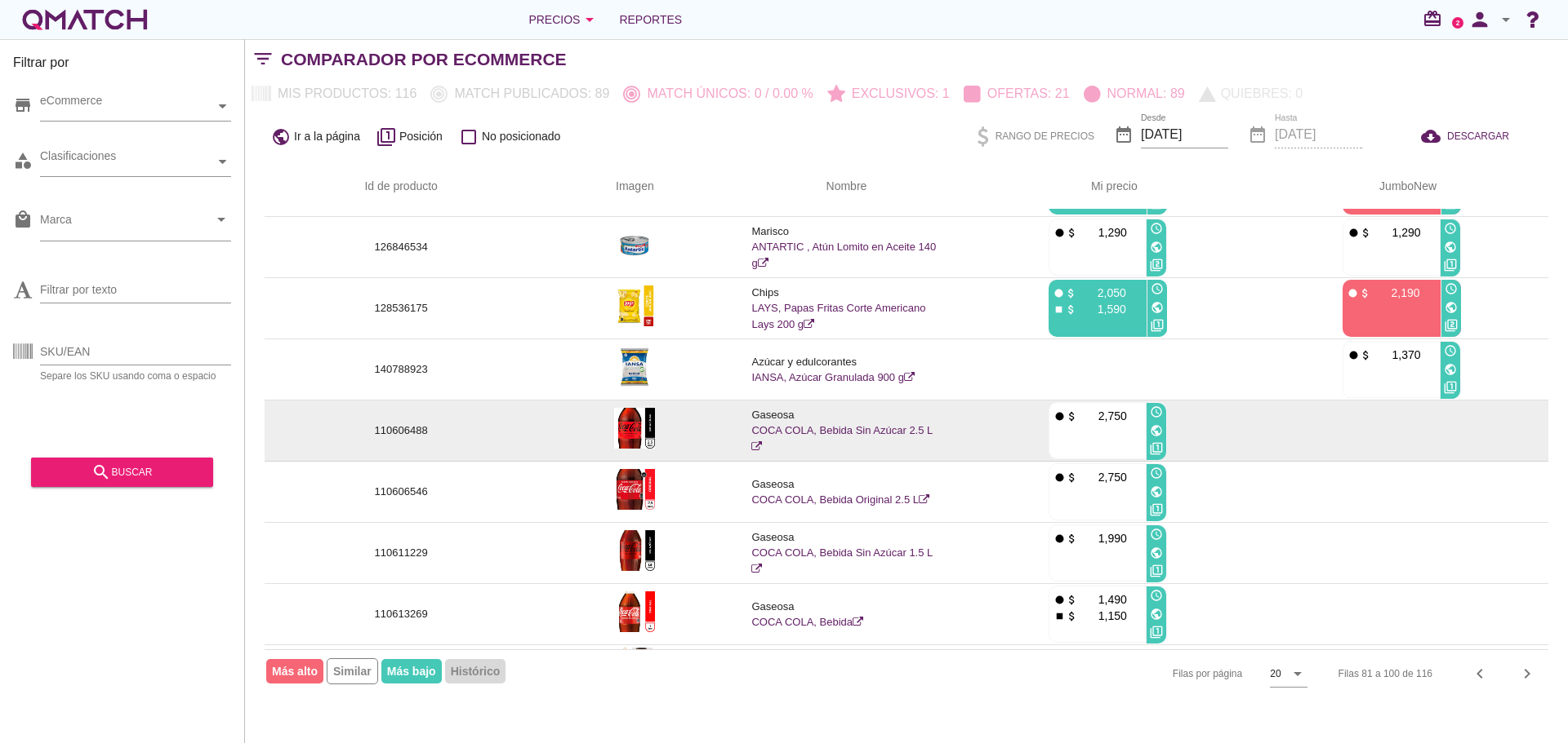
click at [632, 408] on img at bounding box center [634, 429] width 41 height 40
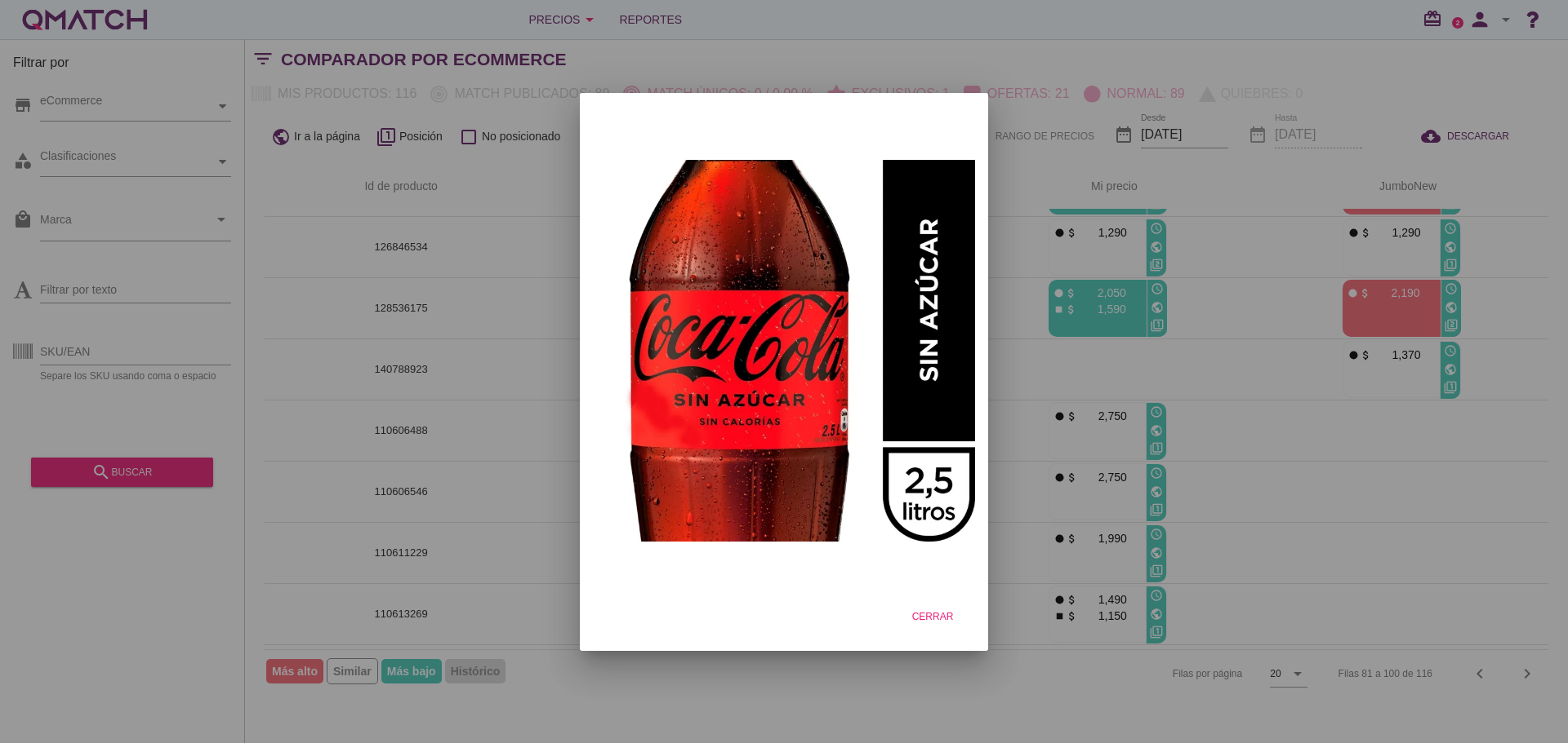
click at [500, 408] on div at bounding box center [784, 372] width 1568 height 743
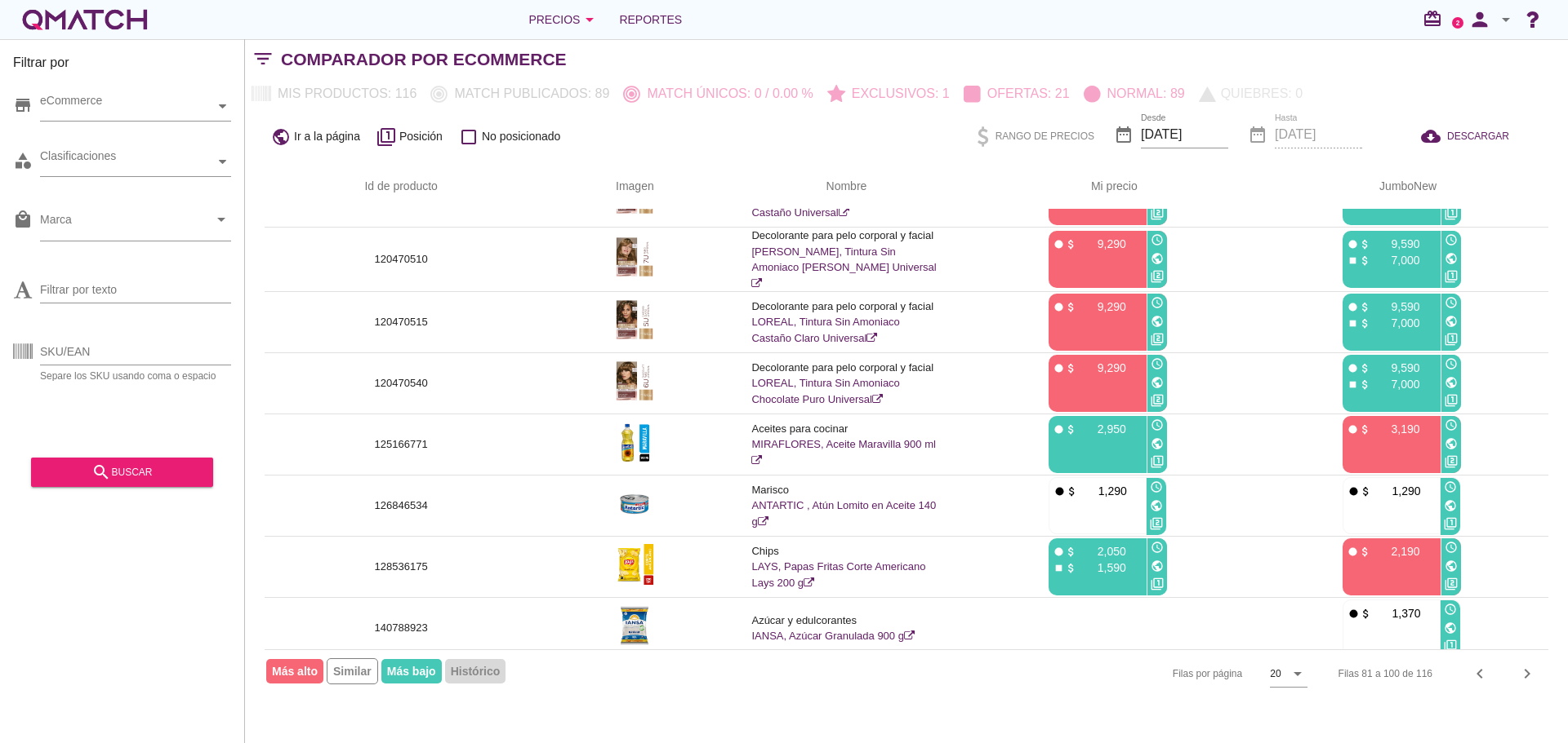
scroll to position [0, 0]
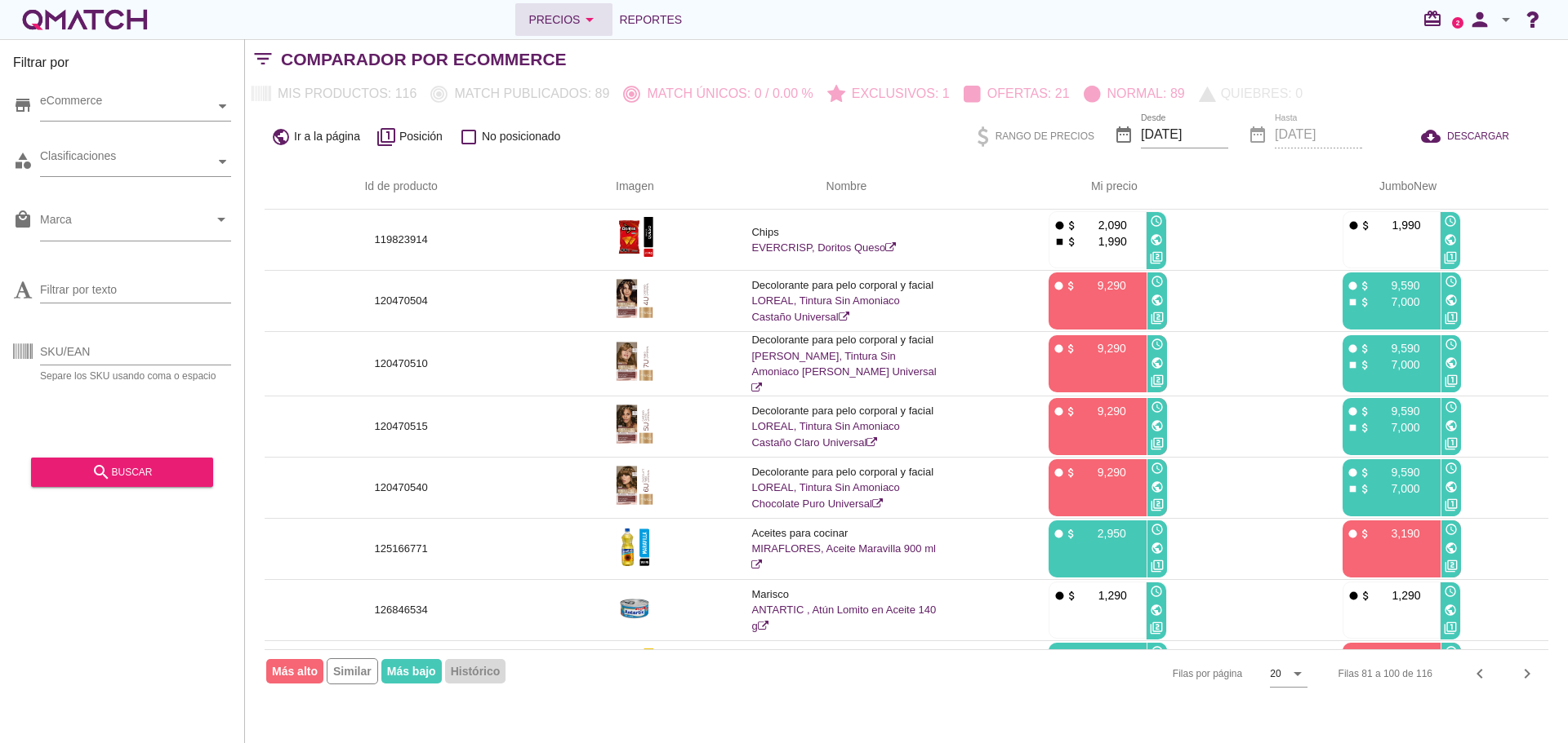
click at [565, 27] on div "Precios arrow_drop_down" at bounding box center [564, 19] width 71 height 19
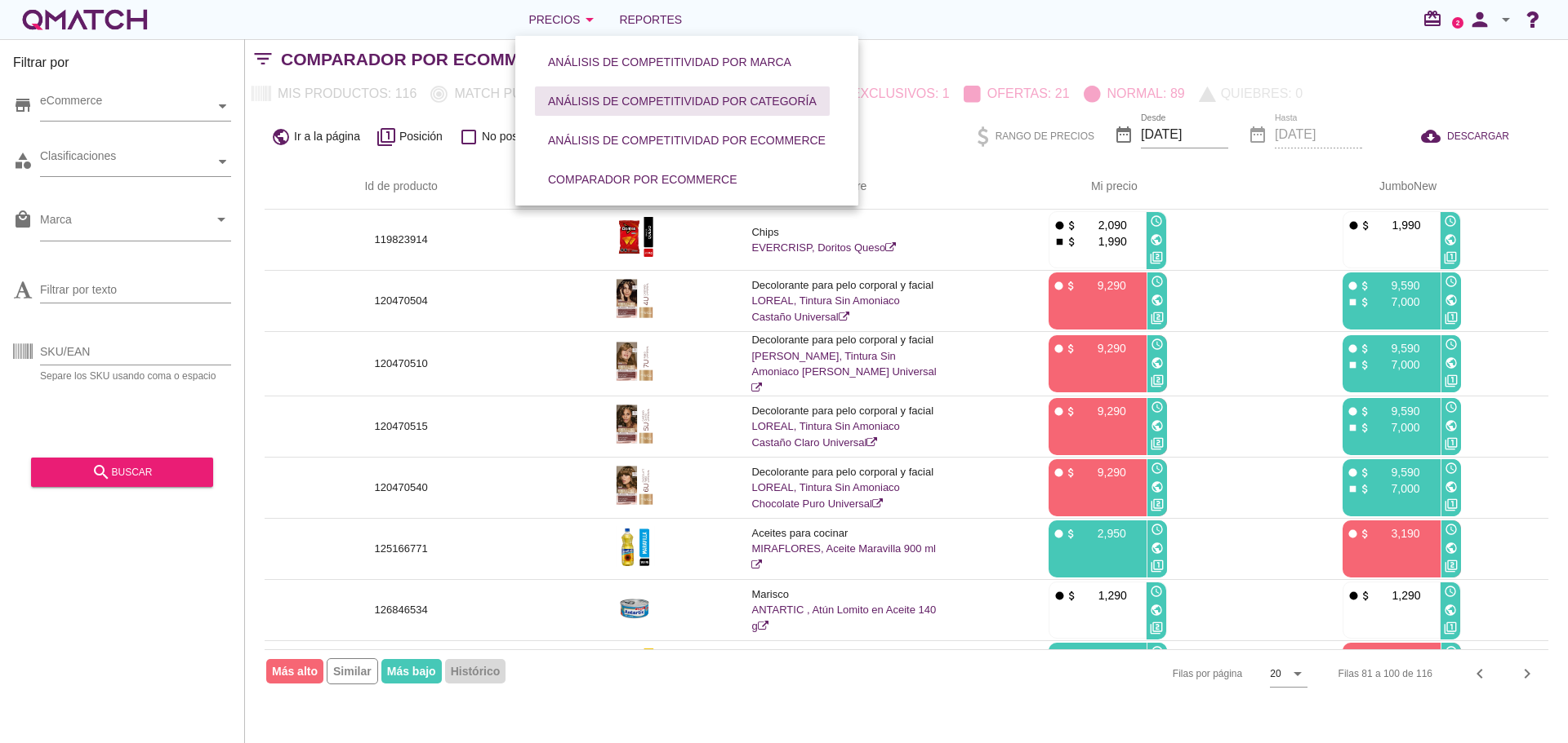
click at [619, 107] on div "Análisis de competitividad por categoría" at bounding box center [682, 101] width 269 height 17
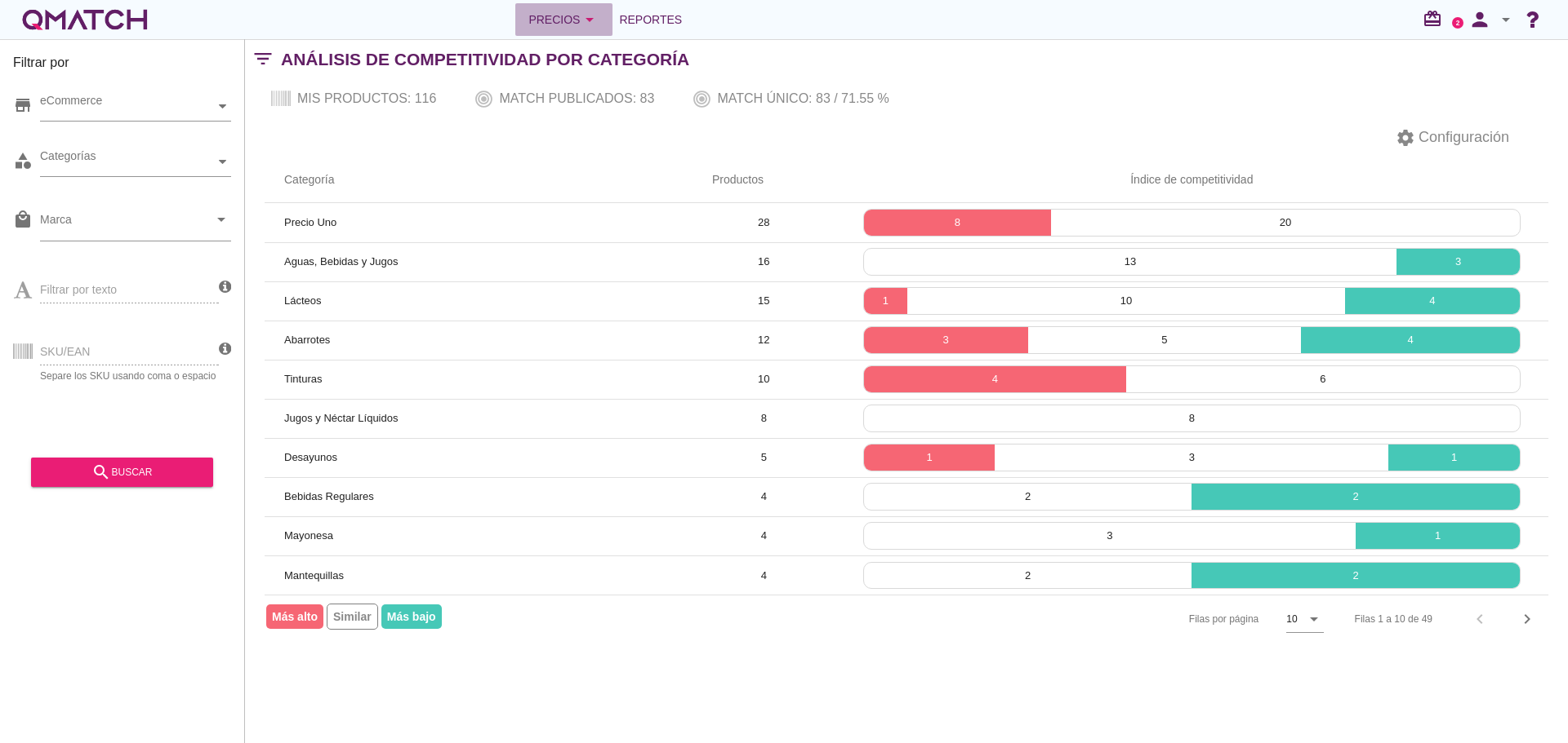
click at [576, 26] on div "Precios arrow_drop_down" at bounding box center [564, 19] width 71 height 19
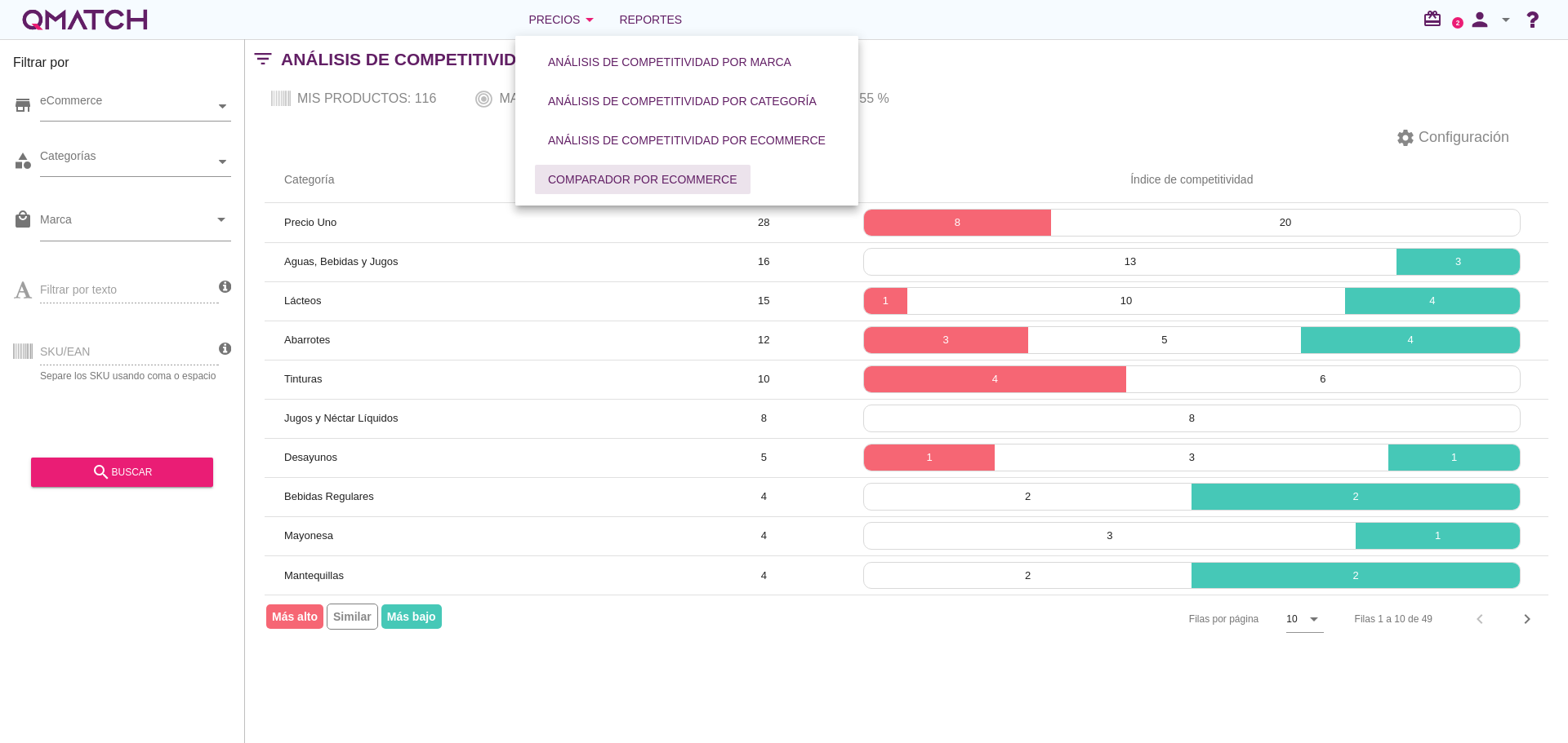
click at [606, 178] on div "Comparador por eCommerce" at bounding box center [642, 180] width 189 height 17
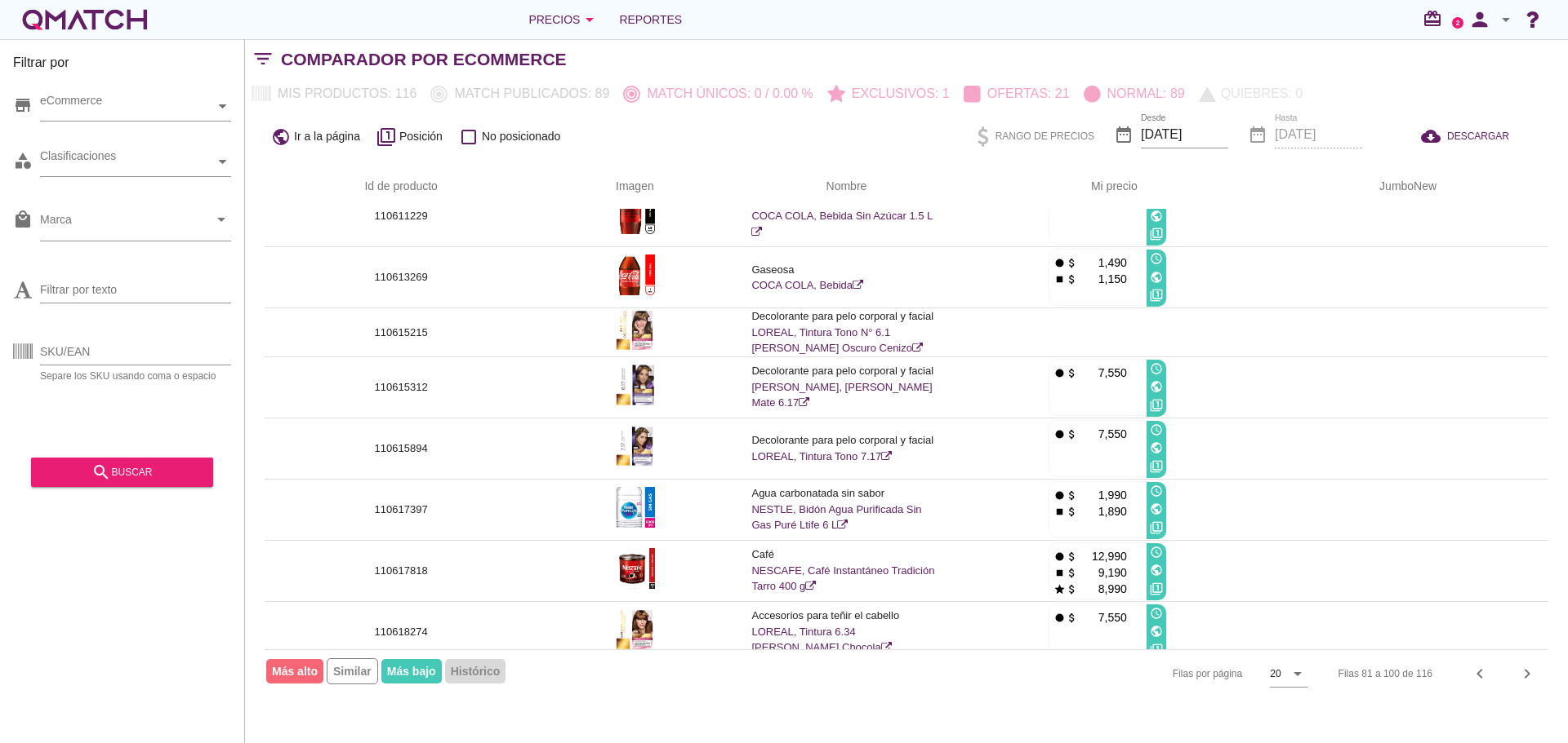
scroll to position [771, 0]
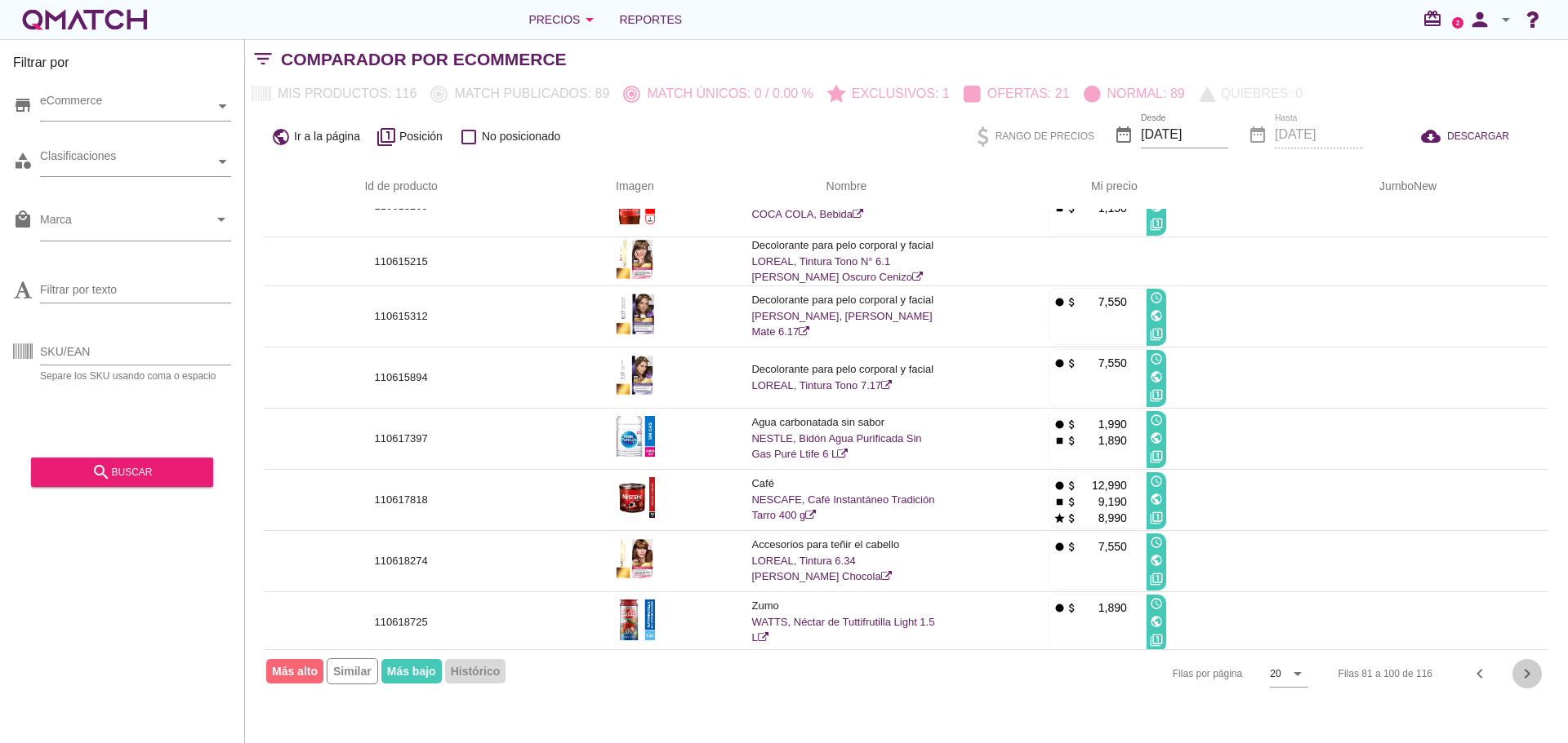
click at [1517, 677] on icon "chevron_right" at bounding box center [1527, 674] width 19 height 19
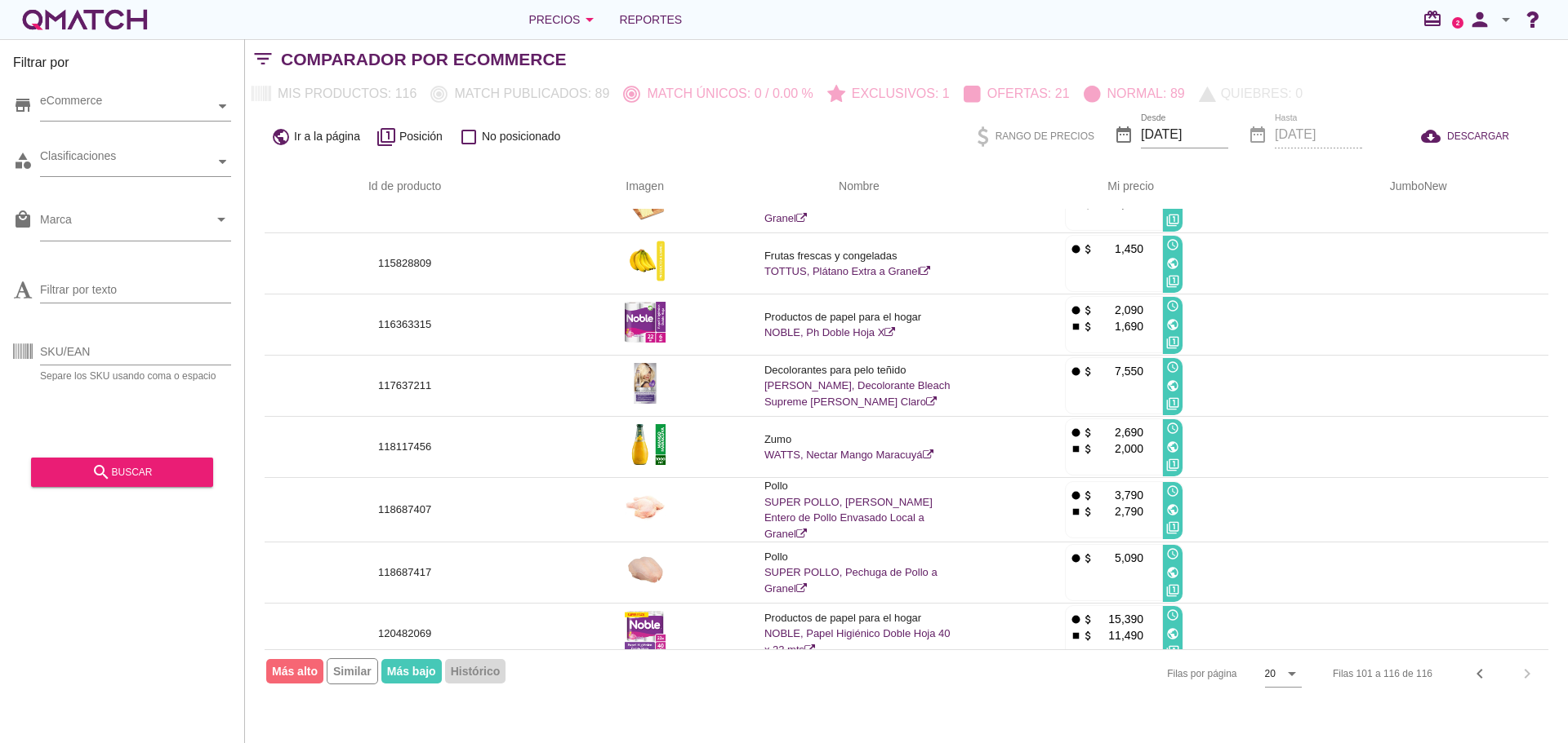
scroll to position [524, 0]
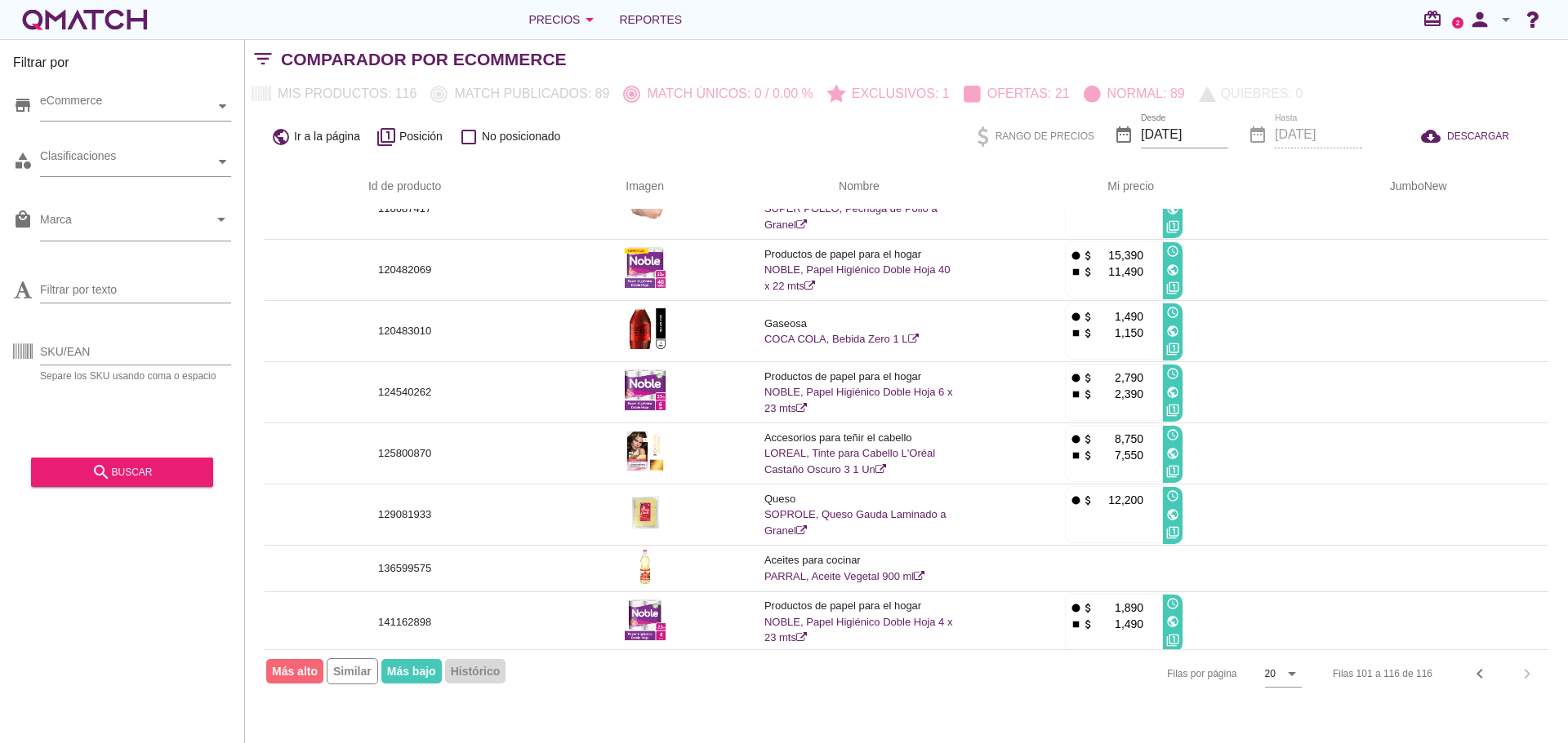
click at [1522, 671] on div "Filas 101 a 116 de 116 chevron_left chevron_right" at bounding box center [1431, 673] width 235 height 39
click at [1478, 676] on icon "chevron_left" at bounding box center [1480, 674] width 19 height 19
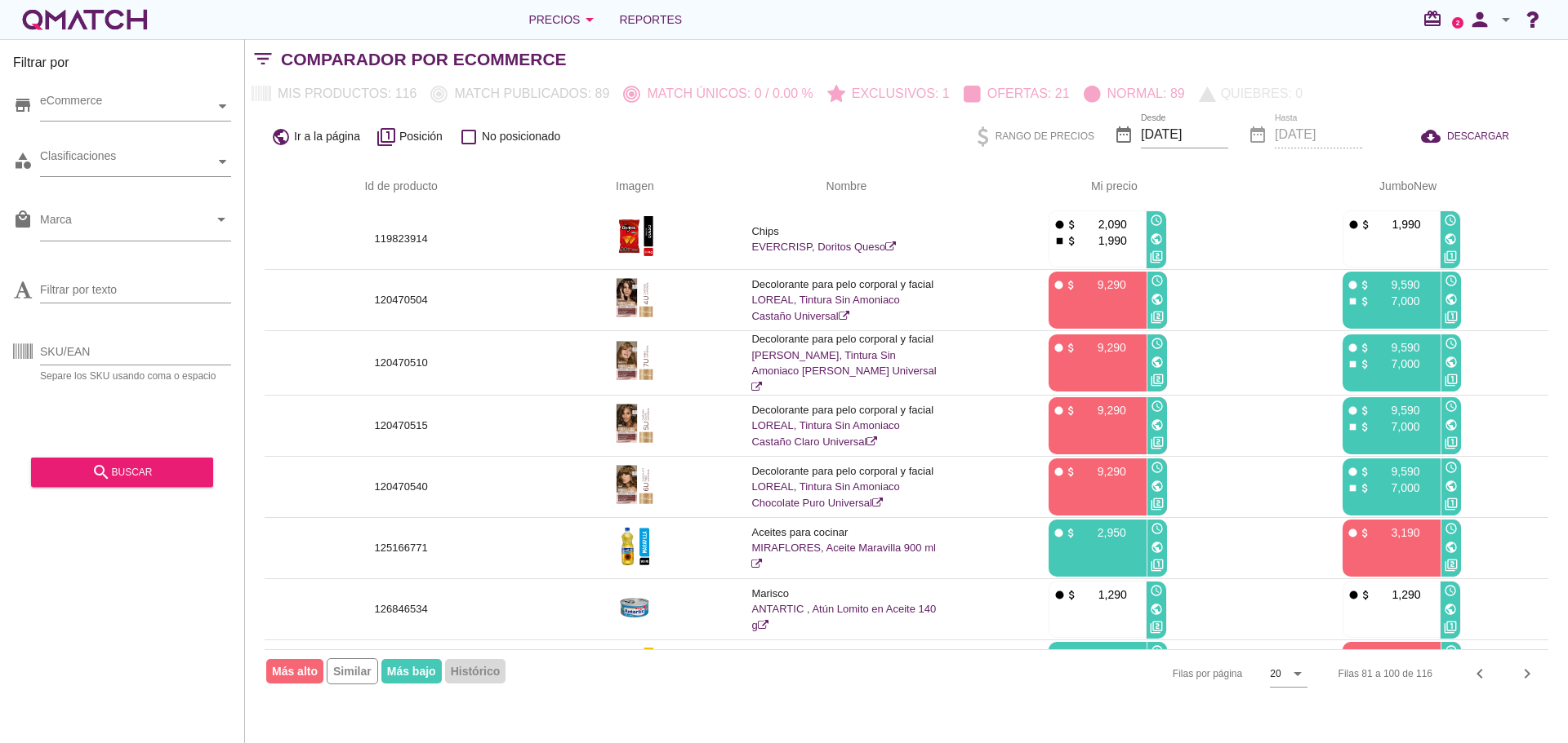
scroll to position [0, 0]
click at [1483, 678] on icon "chevron_left" at bounding box center [1480, 674] width 19 height 19
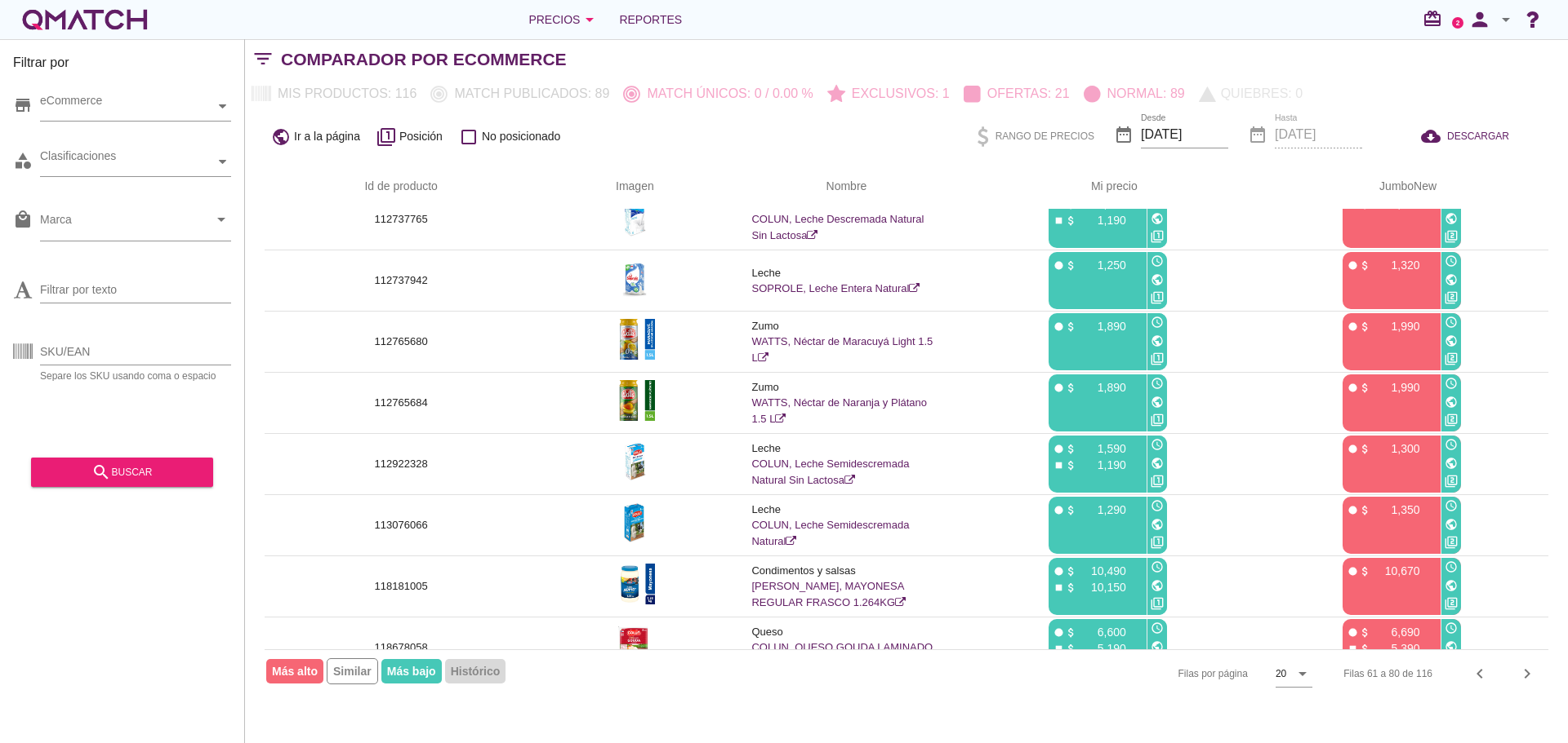
scroll to position [783, 0]
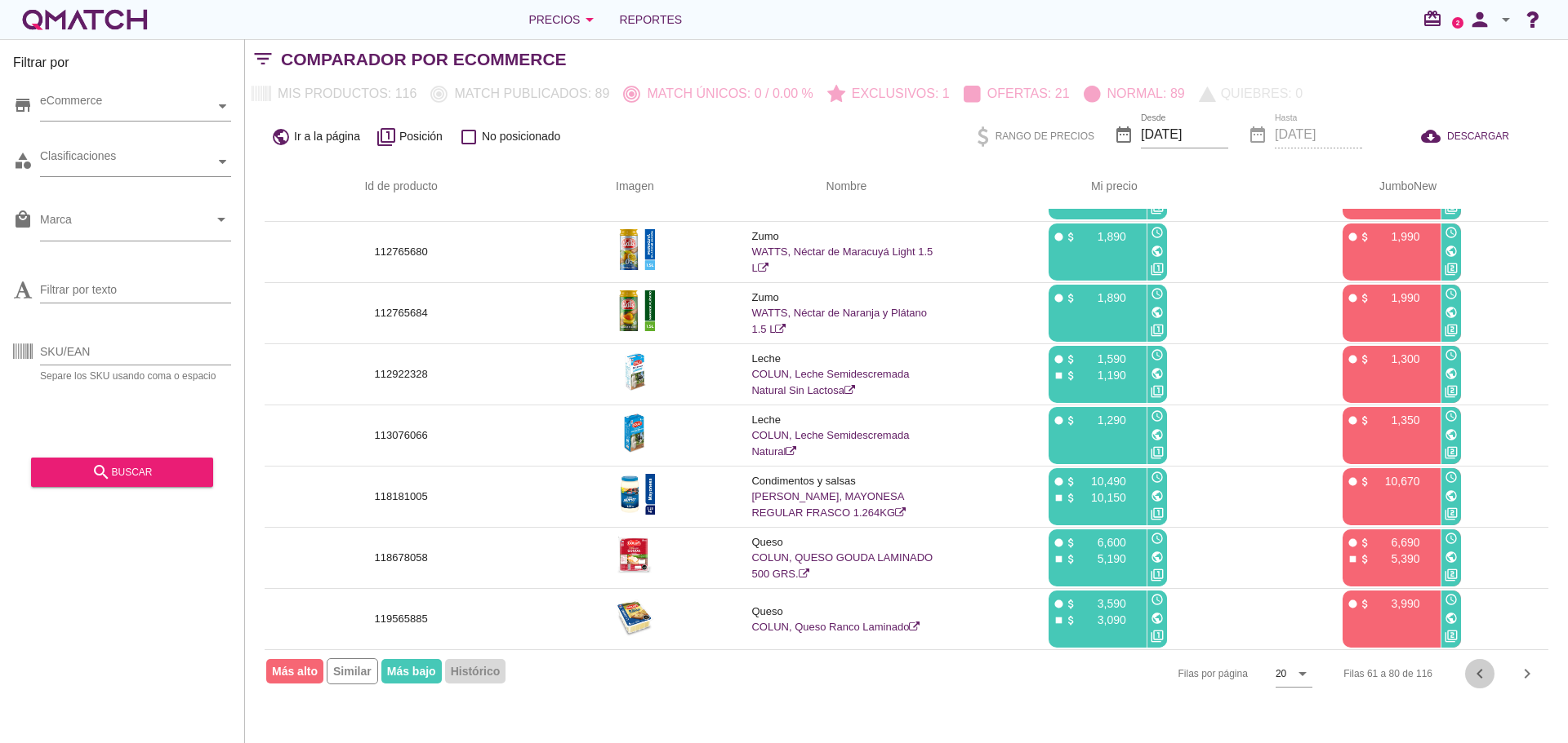
click at [1483, 673] on icon "chevron_left" at bounding box center [1480, 674] width 19 height 19
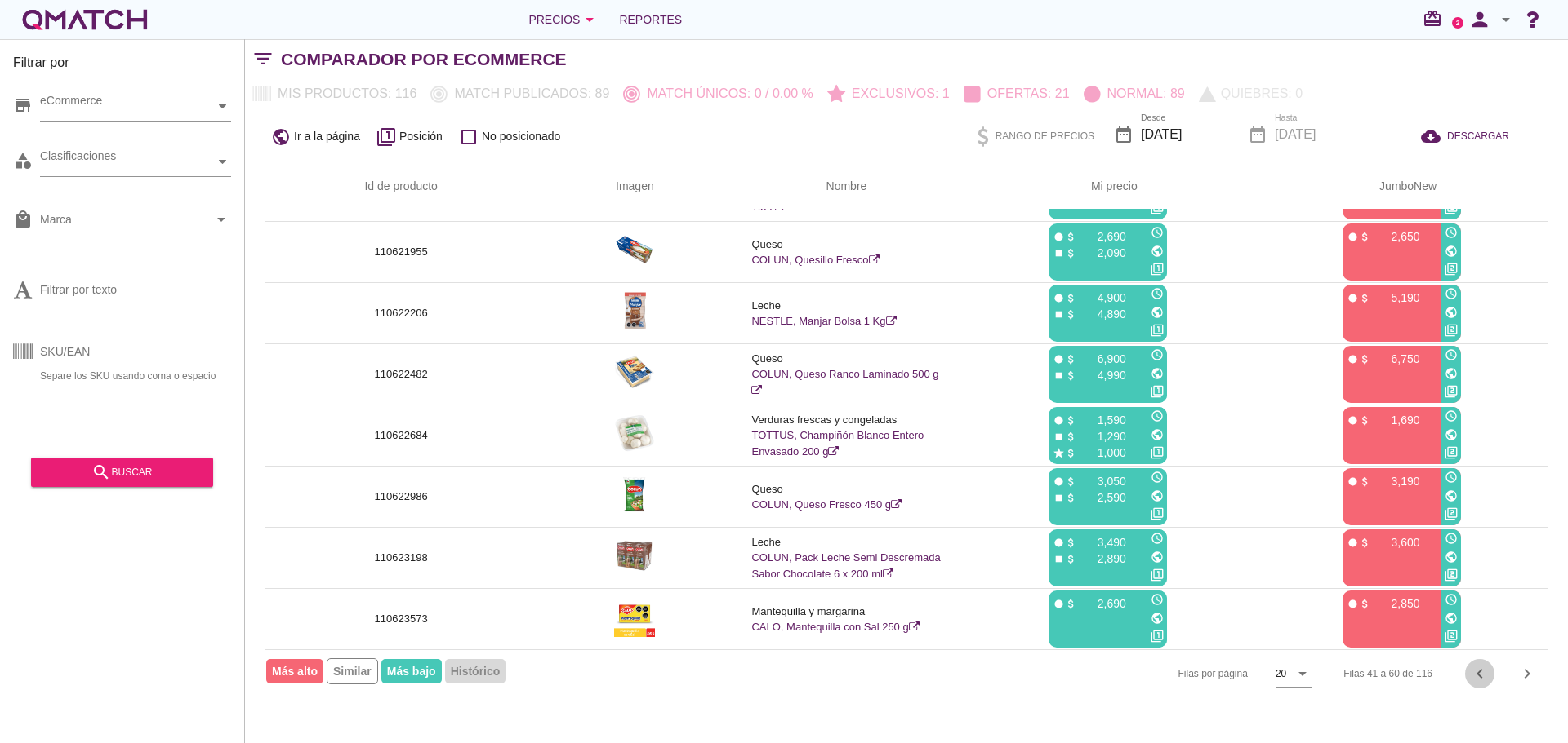
click at [1476, 682] on icon "chevron_left" at bounding box center [1480, 674] width 19 height 19
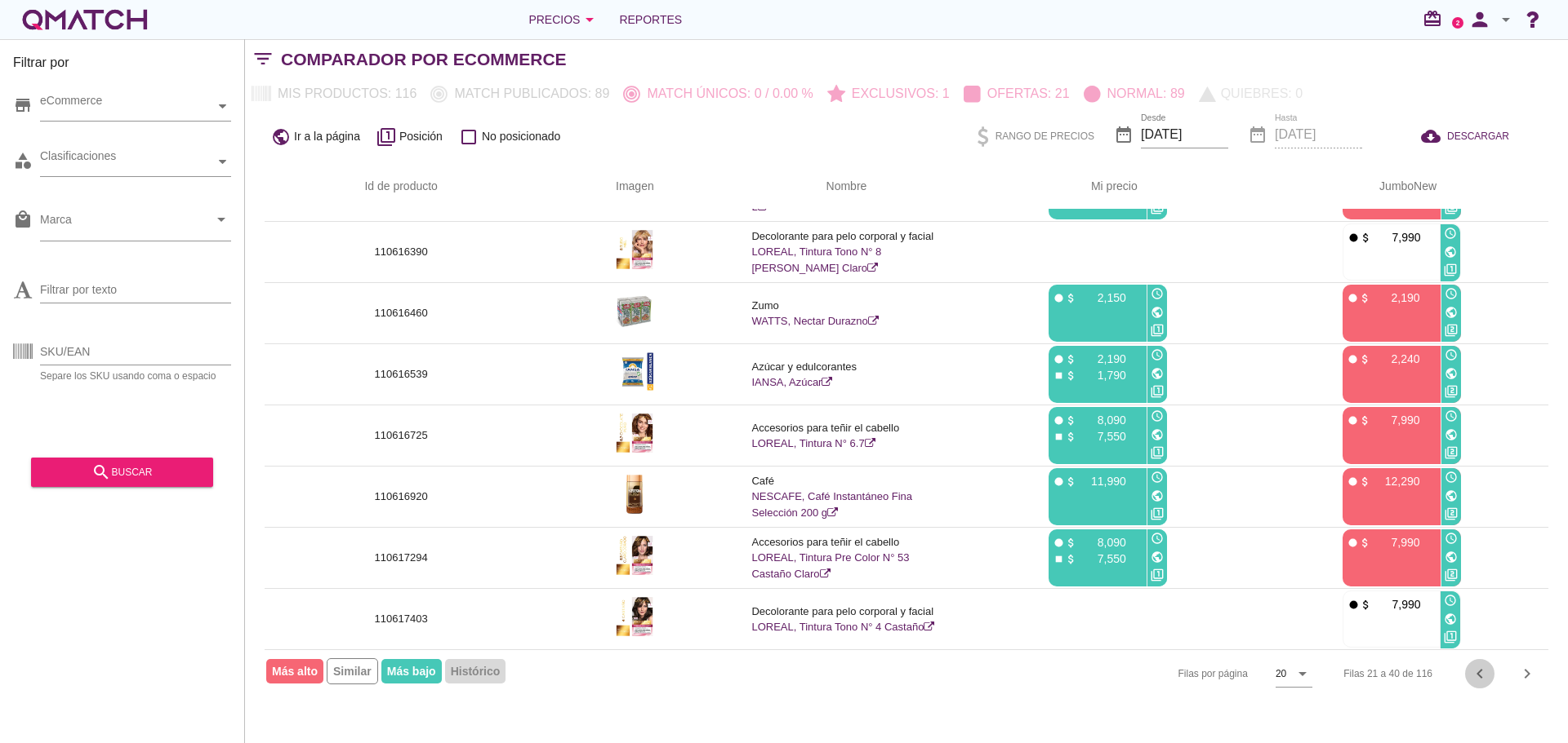
click at [1486, 679] on icon "chevron_left" at bounding box center [1480, 674] width 19 height 19
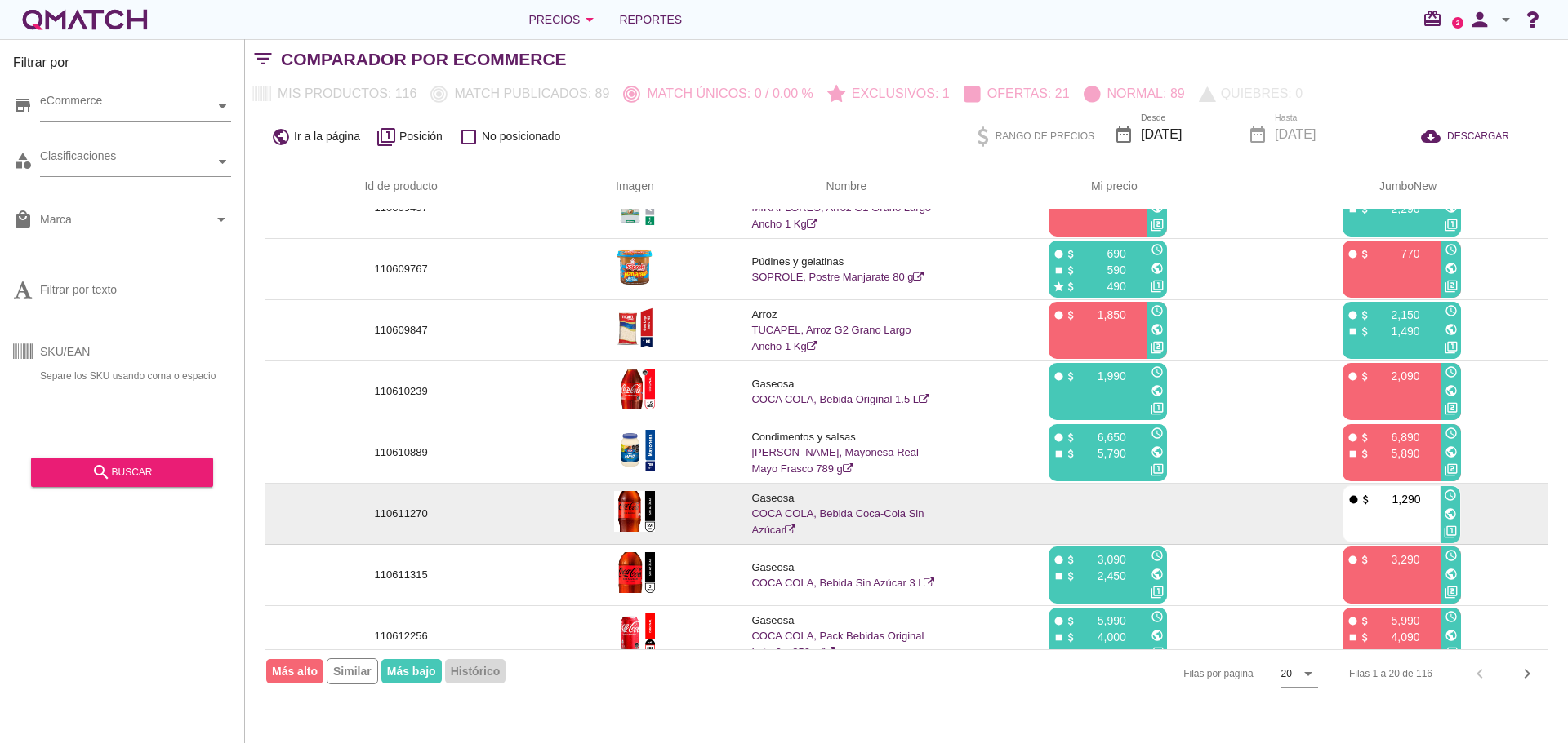
scroll to position [245, 0]
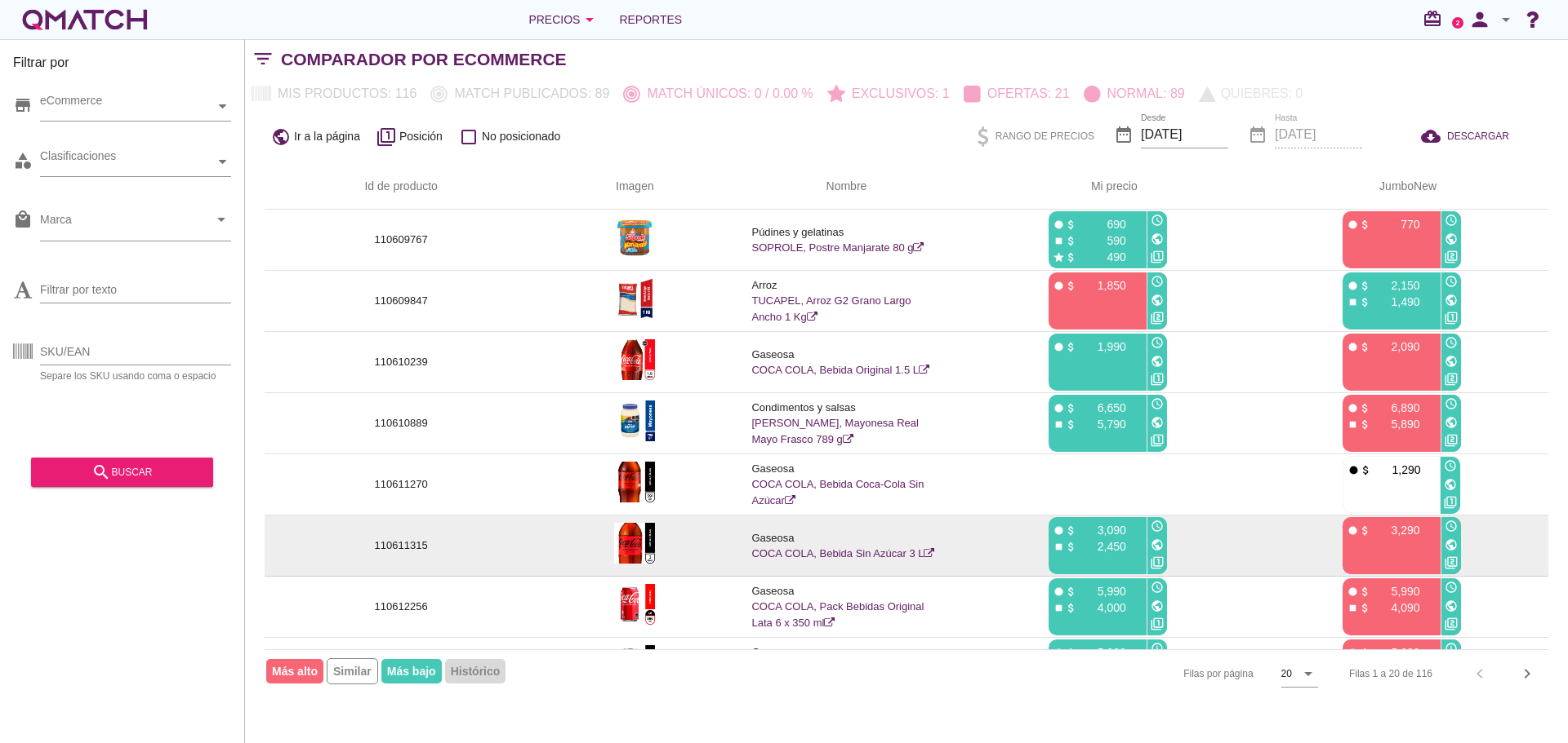
click at [647, 533] on img at bounding box center [634, 543] width 41 height 40
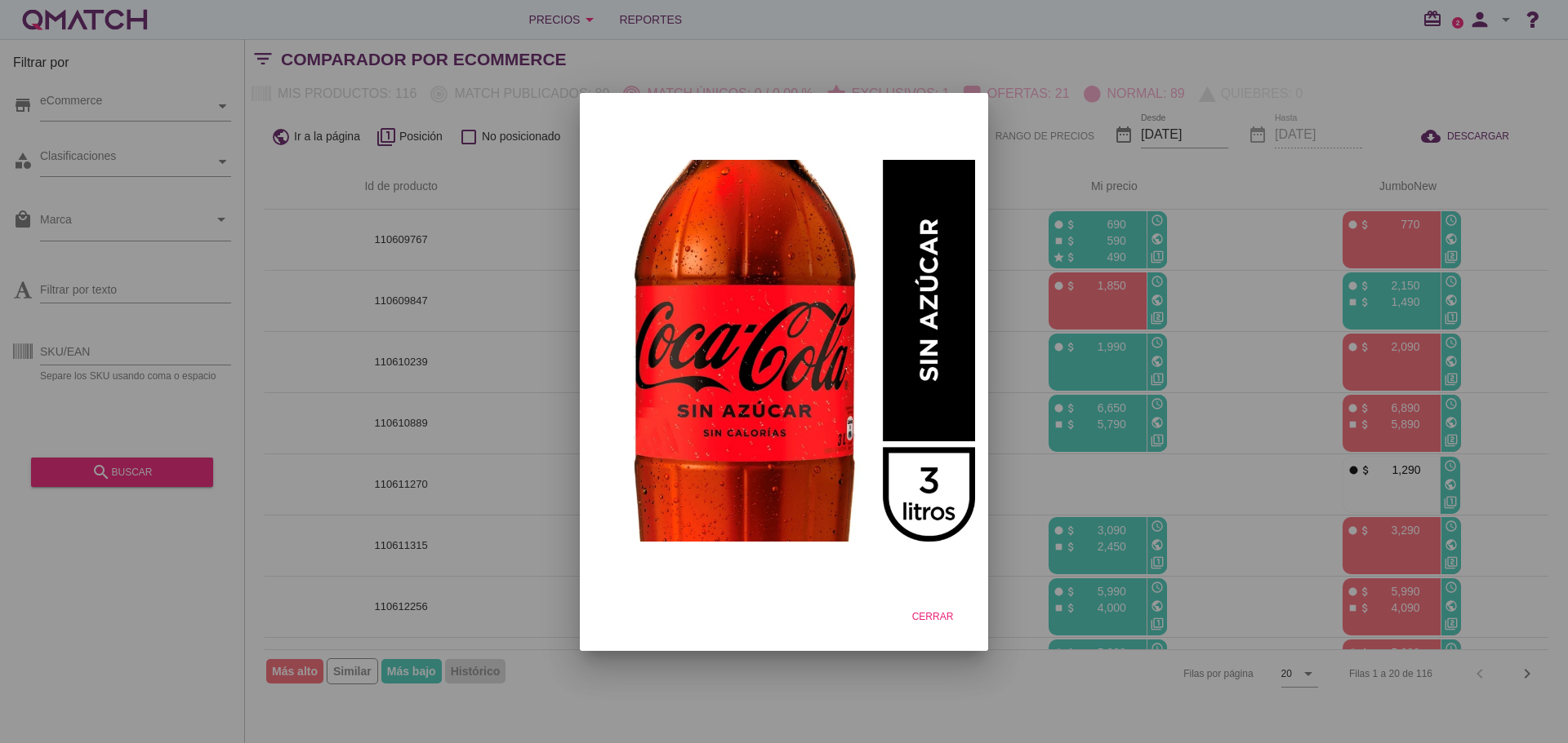
click at [481, 437] on div at bounding box center [784, 372] width 1568 height 743
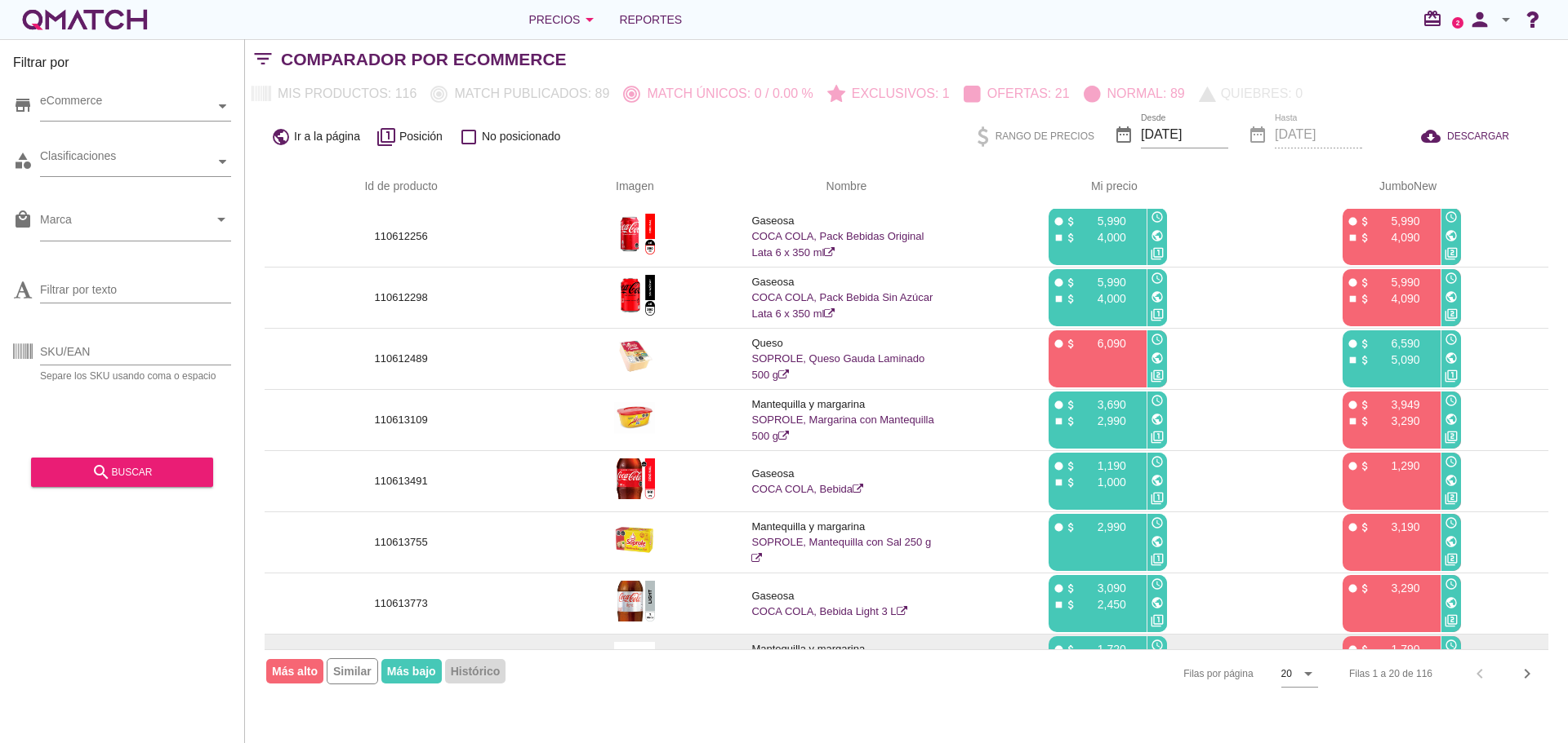
scroll to position [653, 0]
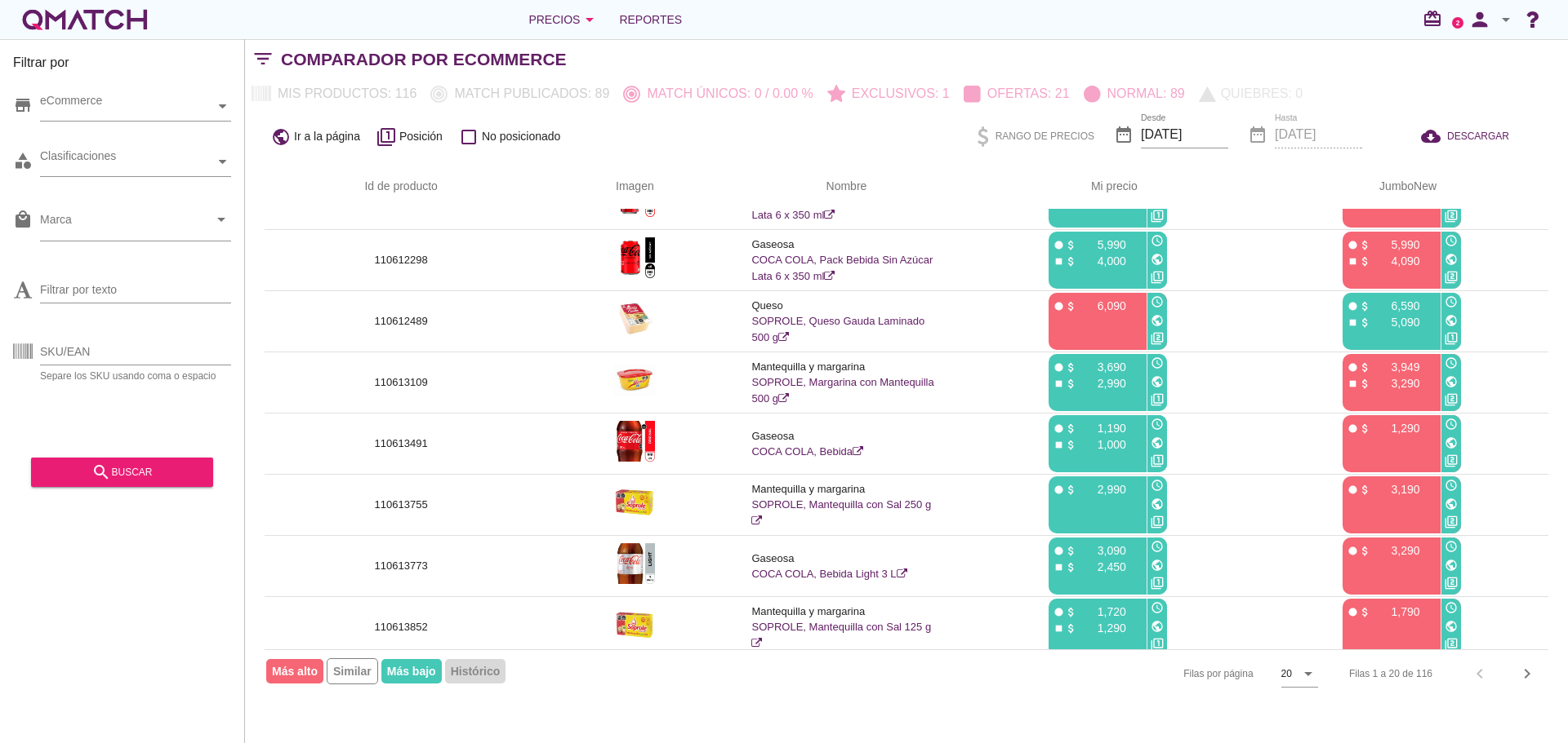
click at [1481, 678] on div "Filas 1 a 20 de 116 chevron_left chevron_right" at bounding box center [1439, 673] width 218 height 39
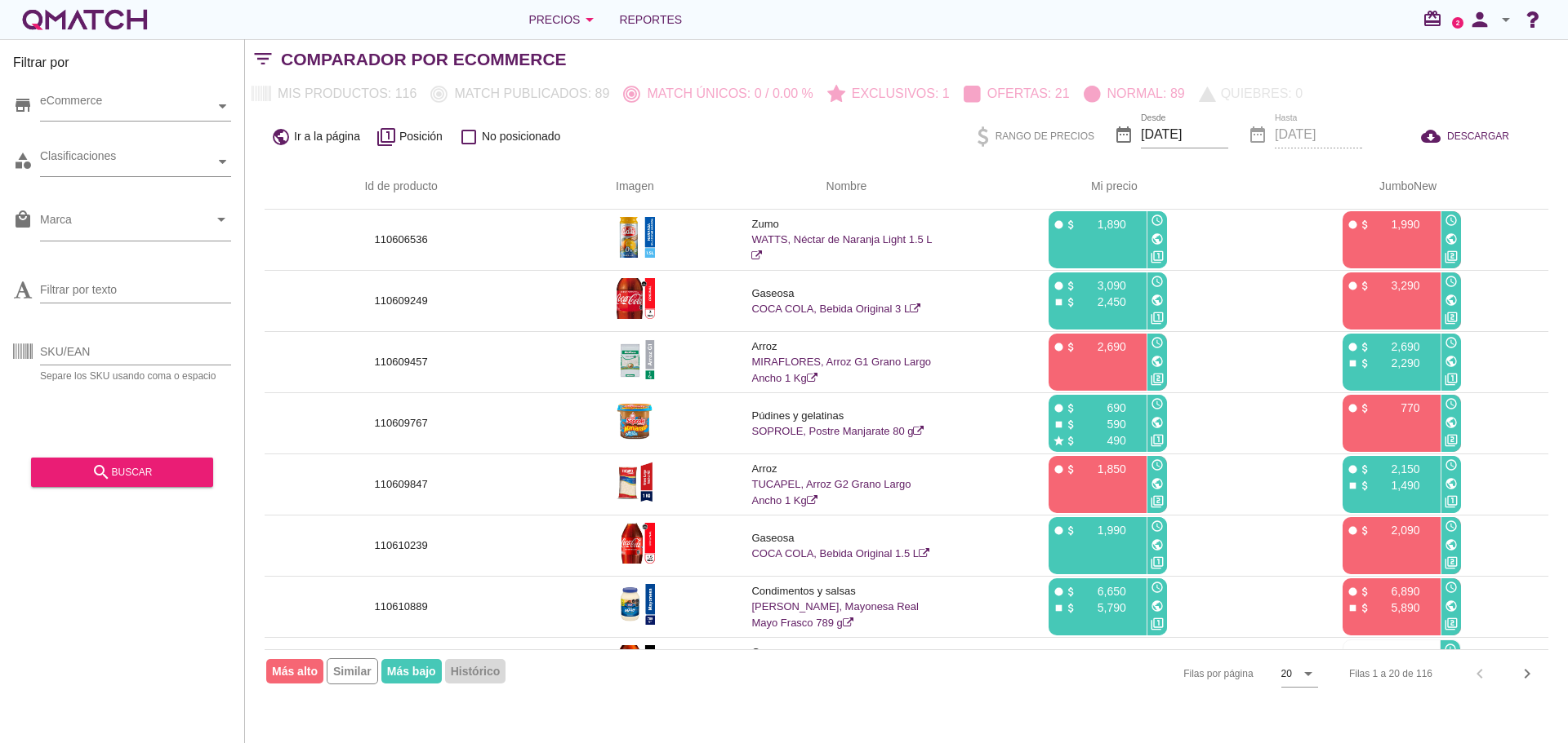
scroll to position [0, 0]
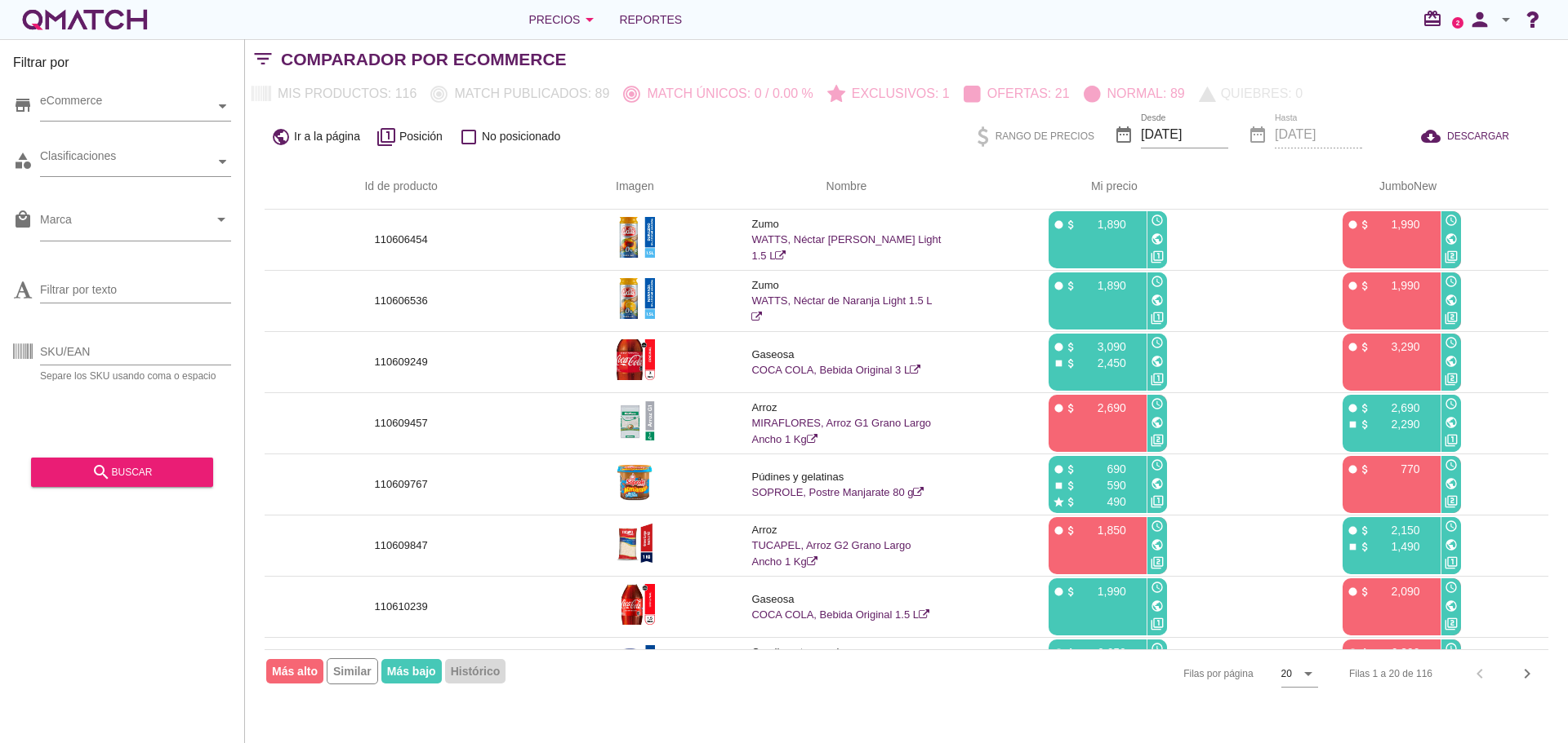
click at [1498, 24] on icon "arrow_drop_down" at bounding box center [1505, 19] width 19 height 19
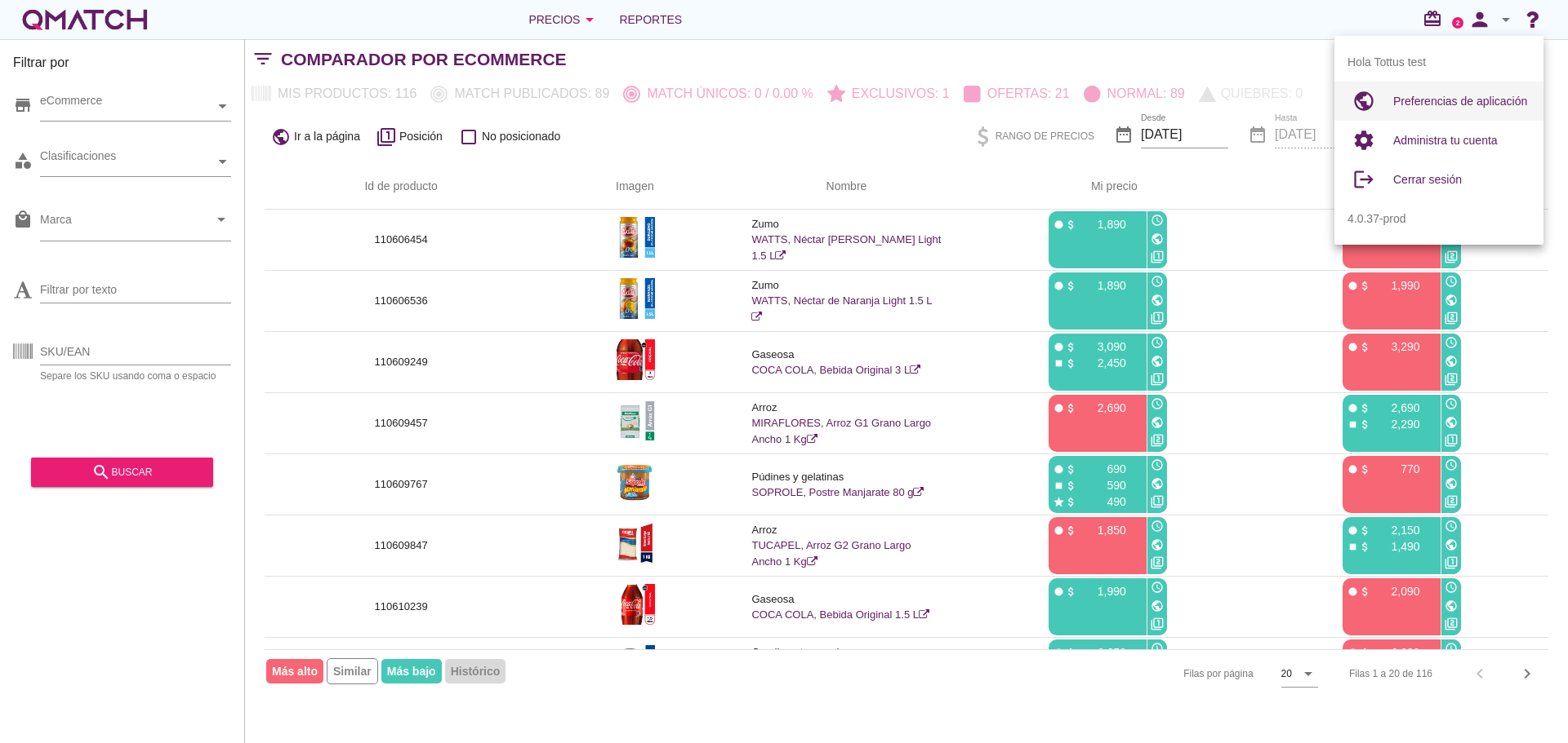
click at [1409, 95] on span "Preferencias de aplicación" at bounding box center [1460, 101] width 134 height 13
radio input "true"
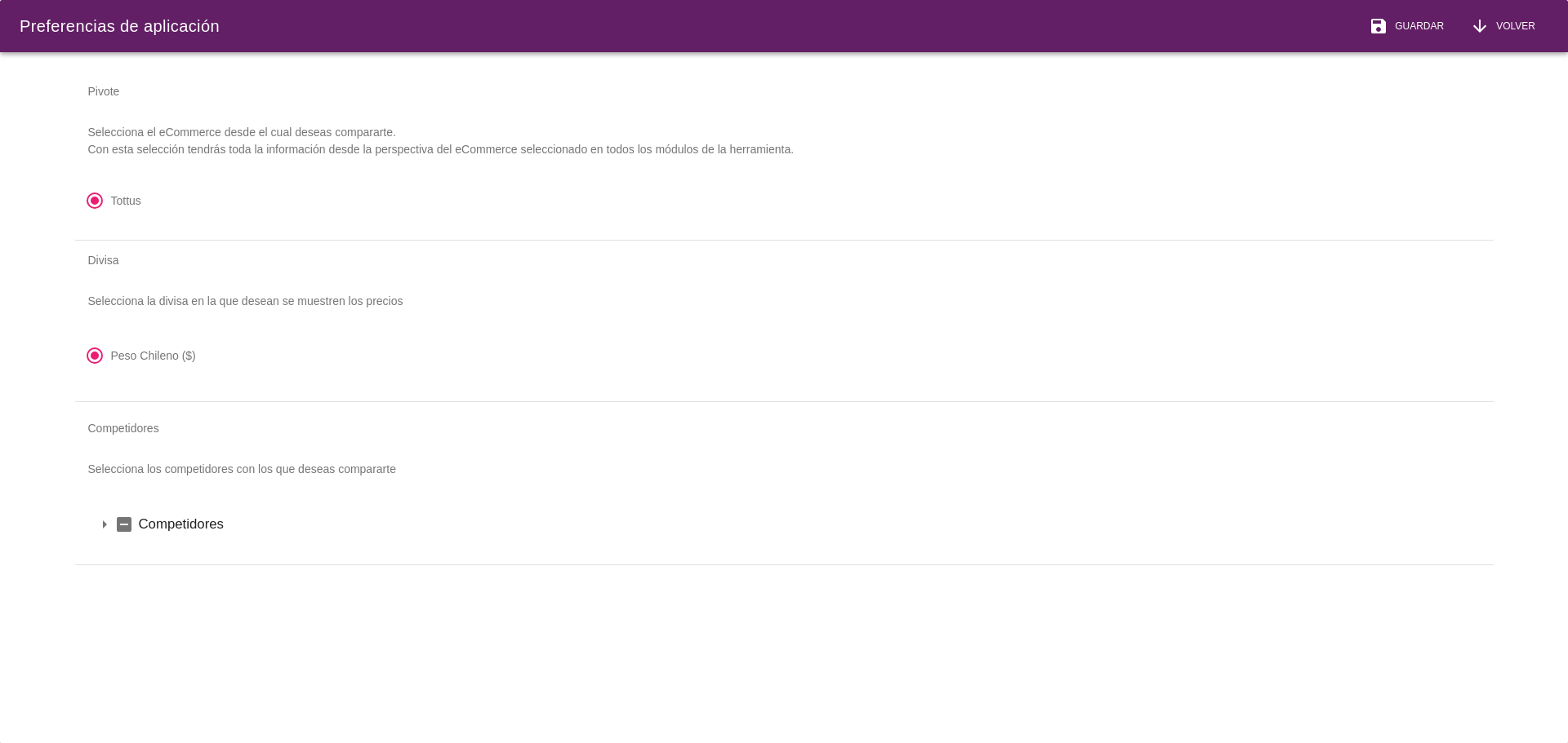
click at [129, 522] on icon "indeterminate_check_box" at bounding box center [124, 525] width 19 height 19
click at [1423, 18] on span "Guardar" at bounding box center [1416, 26] width 55 height 15
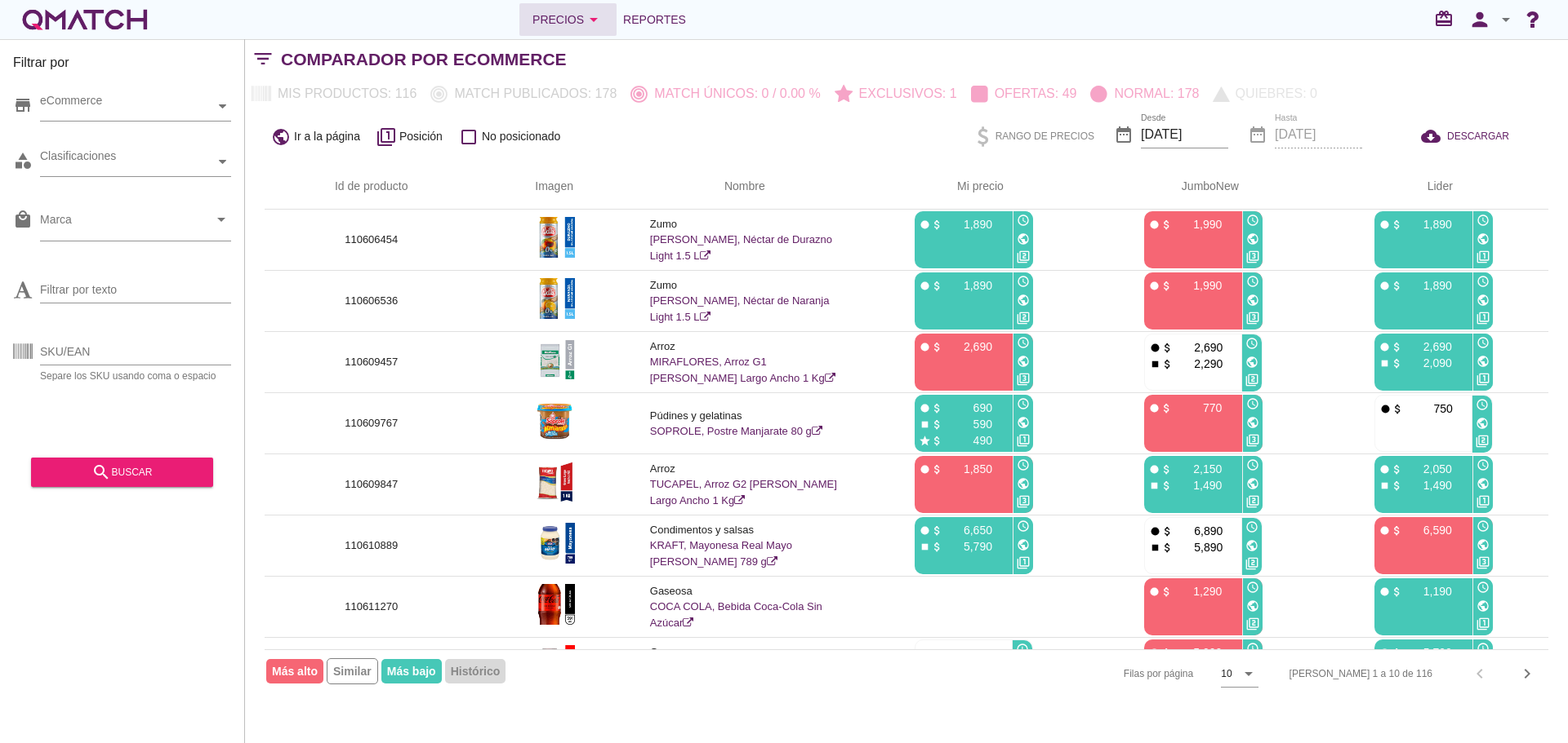
click at [574, 26] on div "Precios arrow_drop_down" at bounding box center [567, 19] width 71 height 19
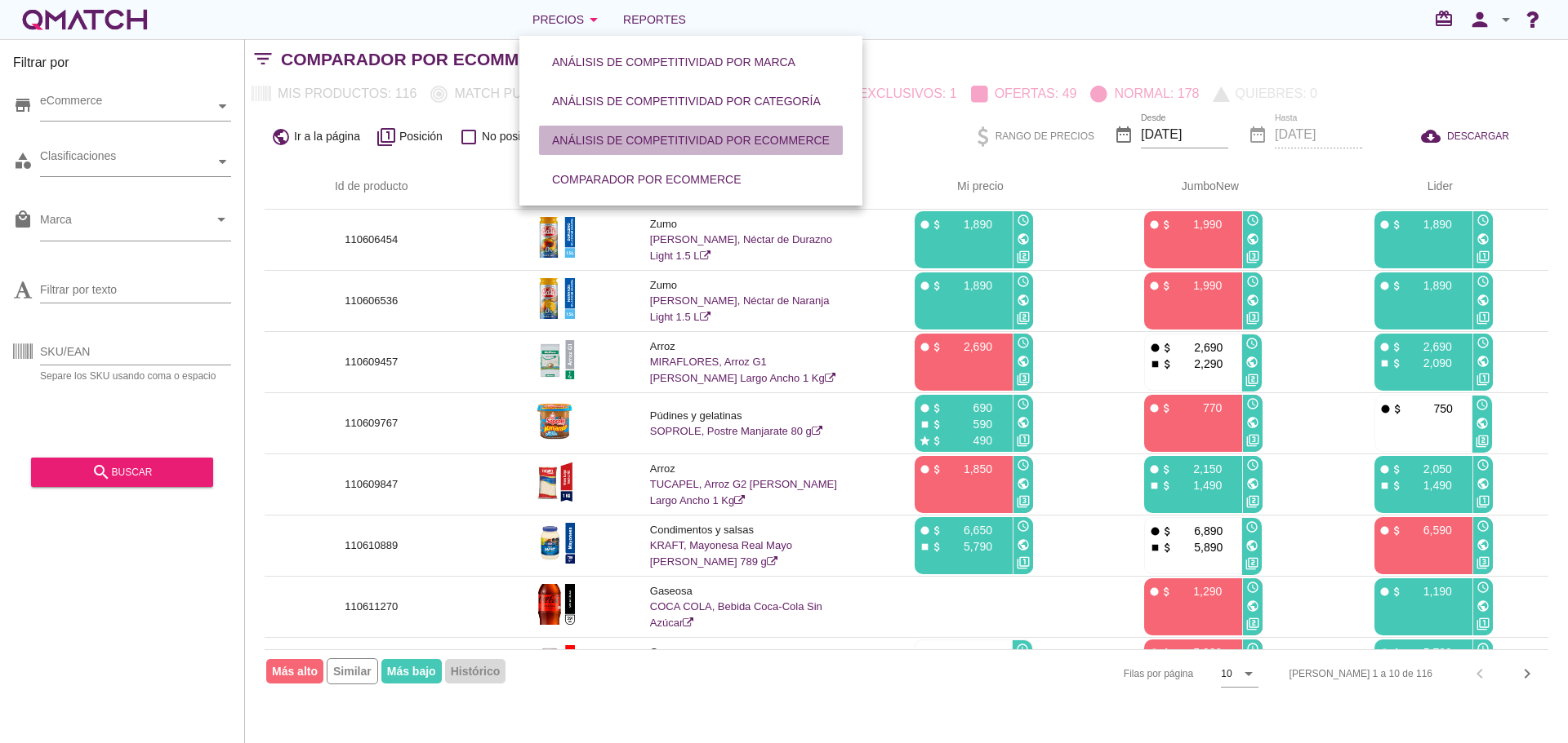
click at [658, 140] on div "Análisis de competitividad por eCommerce" at bounding box center [691, 140] width 277 height 17
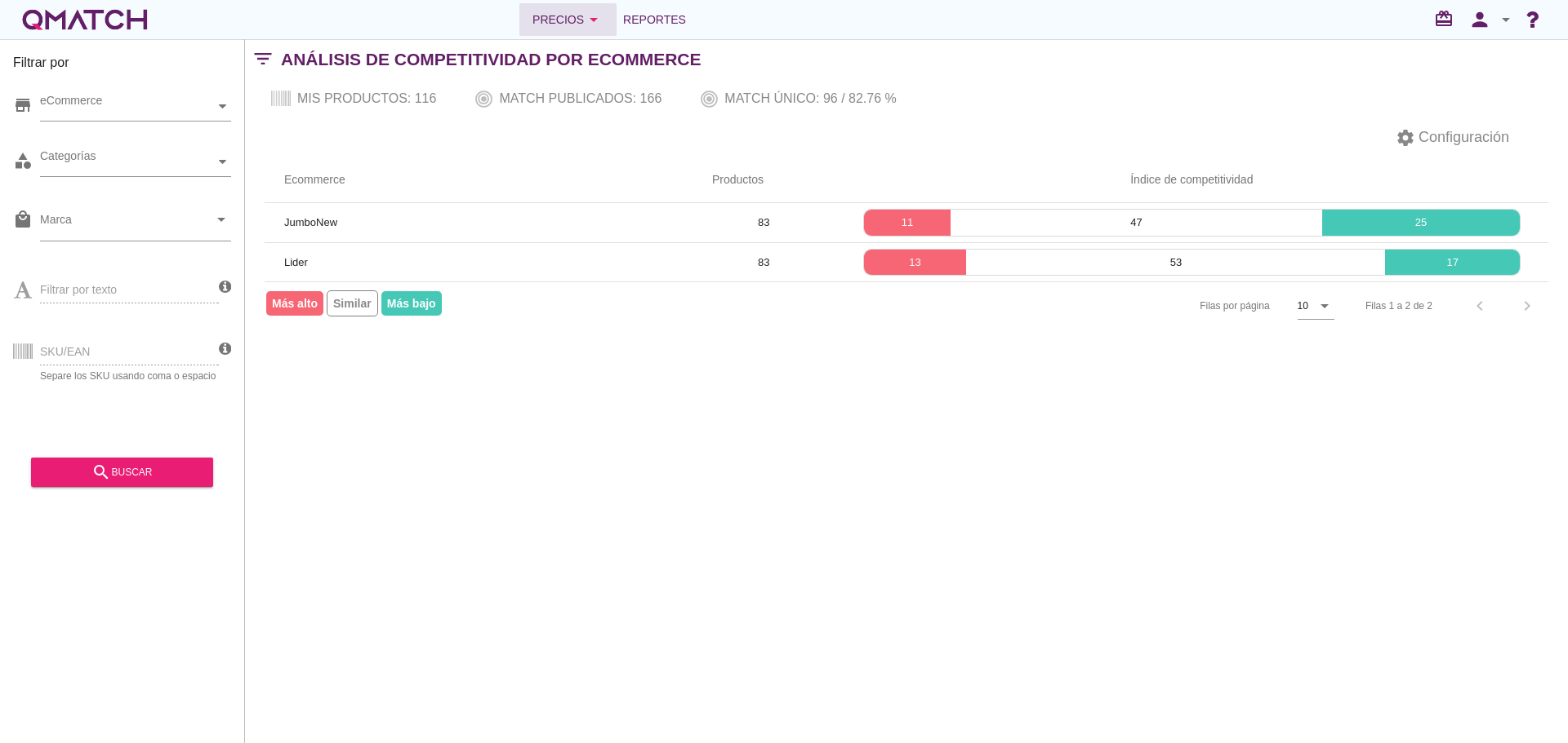
click at [578, 28] on div "Precios arrow_drop_down" at bounding box center [567, 19] width 71 height 19
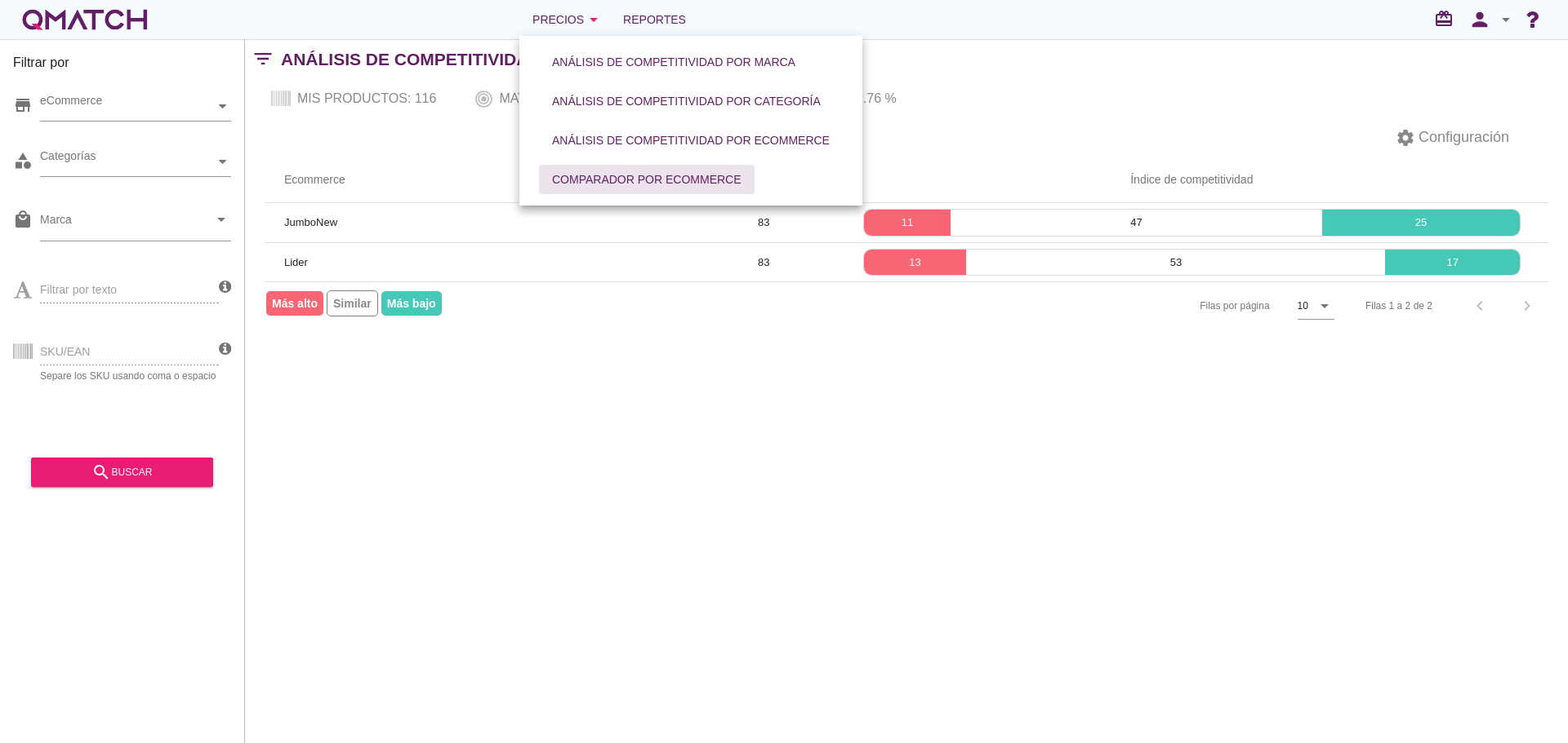
click at [614, 170] on button "Comparador por eCommerce" at bounding box center [647, 179] width 216 height 29
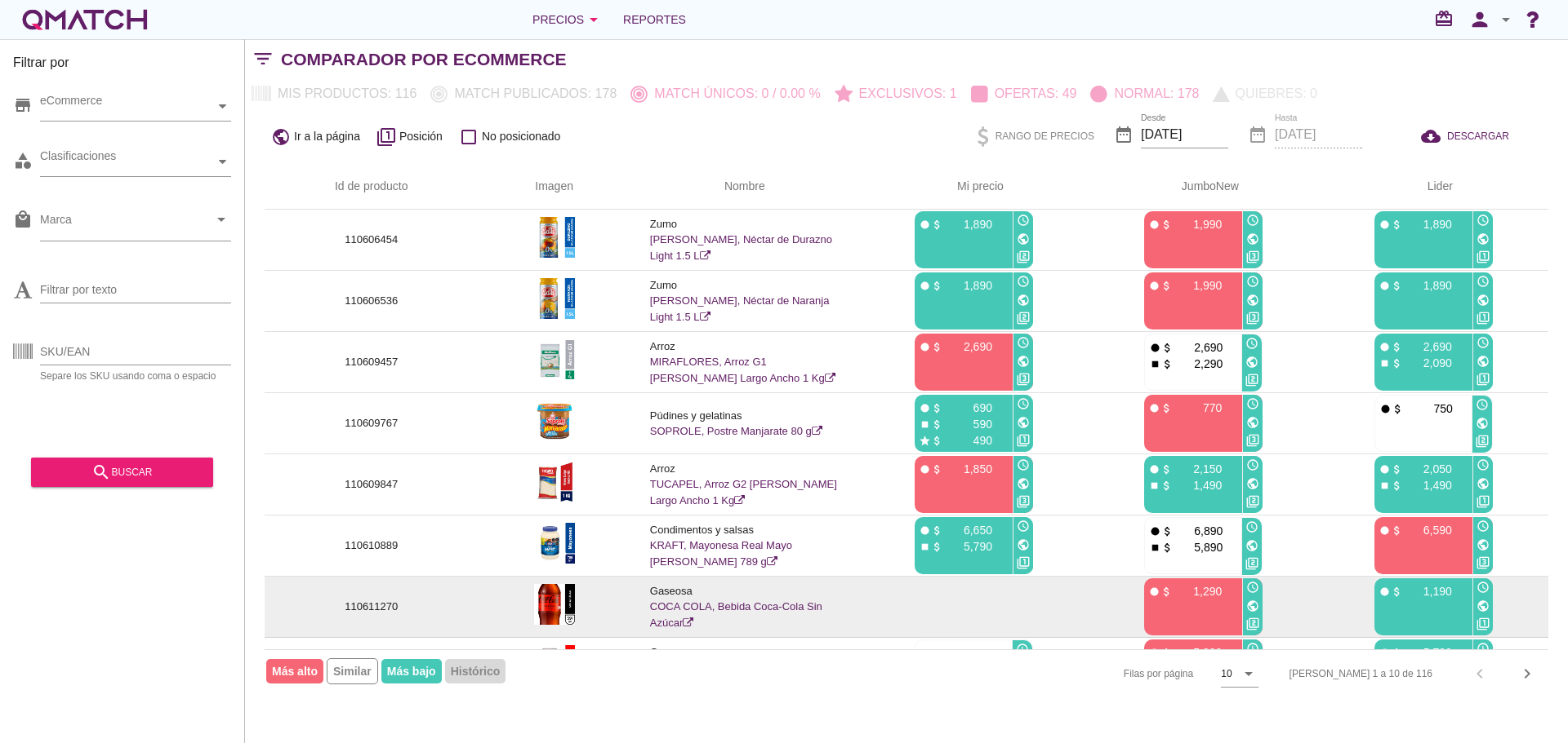
click at [1476, 609] on icon "public" at bounding box center [1483, 606] width 13 height 13
